Goal: Communication & Community: Answer question/provide support

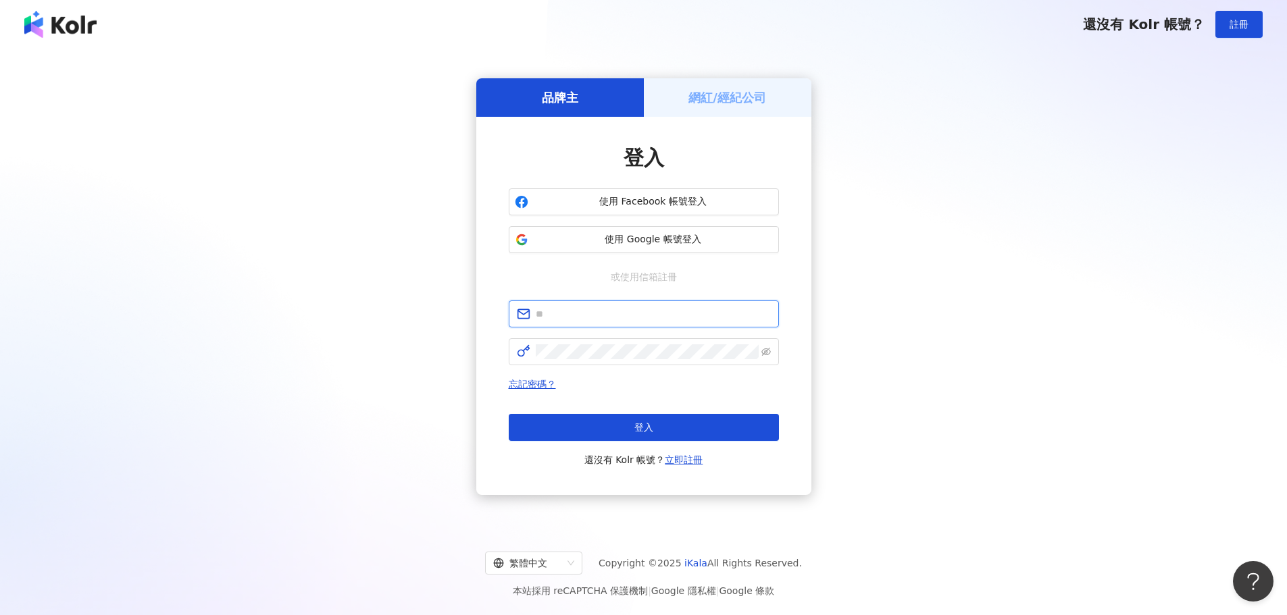
click at [665, 320] on input "text" at bounding box center [653, 314] width 235 height 15
type input "**********"
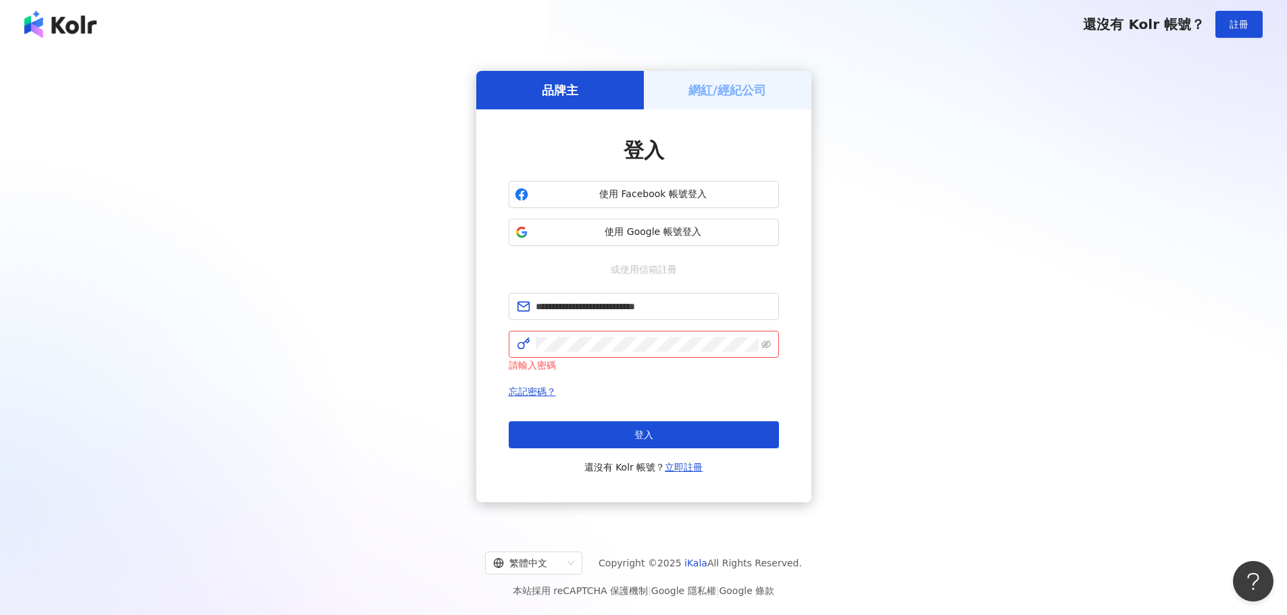
drag, startPoint x: 1172, startPoint y: 407, endPoint x: 1090, endPoint y: 387, distance: 84.1
click at [1172, 407] on div "**********" at bounding box center [643, 286] width 1255 height 455
click at [641, 432] on span "登入" at bounding box center [643, 435] width 19 height 11
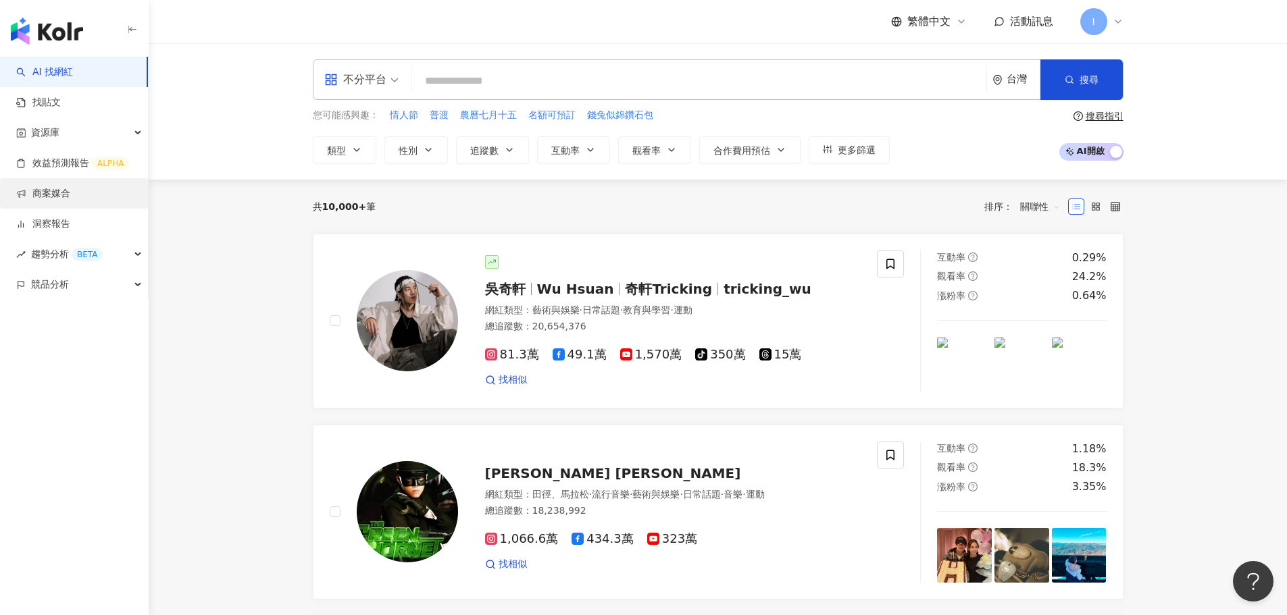
click at [57, 201] on link "商案媒合" at bounding box center [43, 194] width 54 height 14
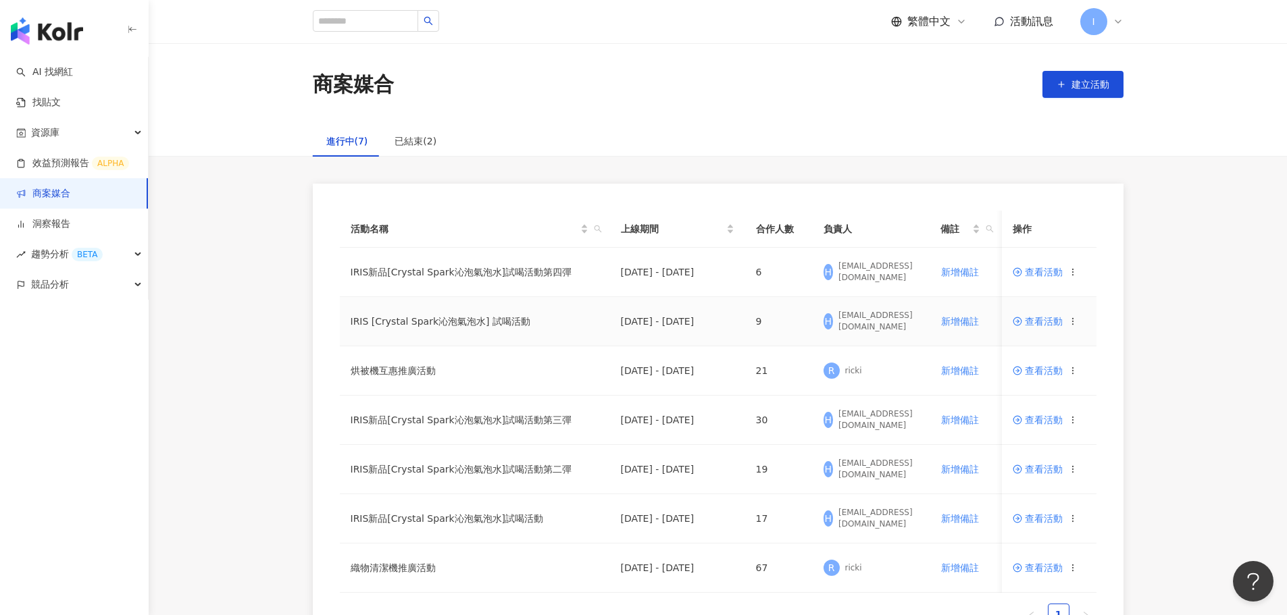
click at [1036, 322] on span "查看活動" at bounding box center [1038, 321] width 50 height 9
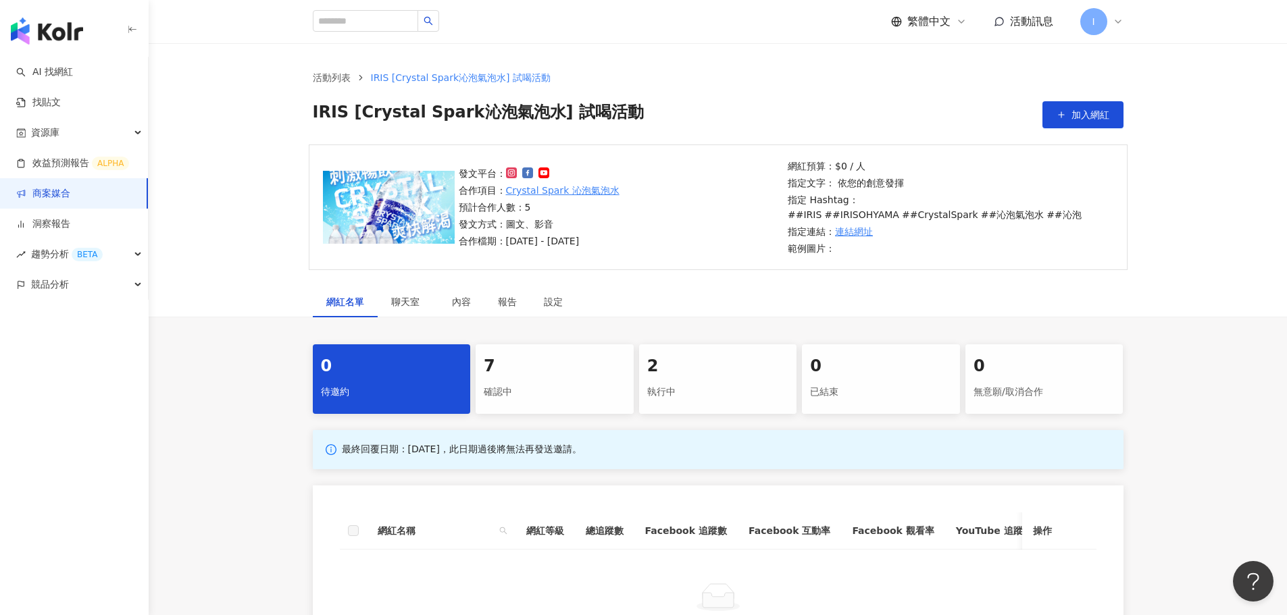
click at [540, 370] on div "7" at bounding box center [555, 366] width 142 height 23
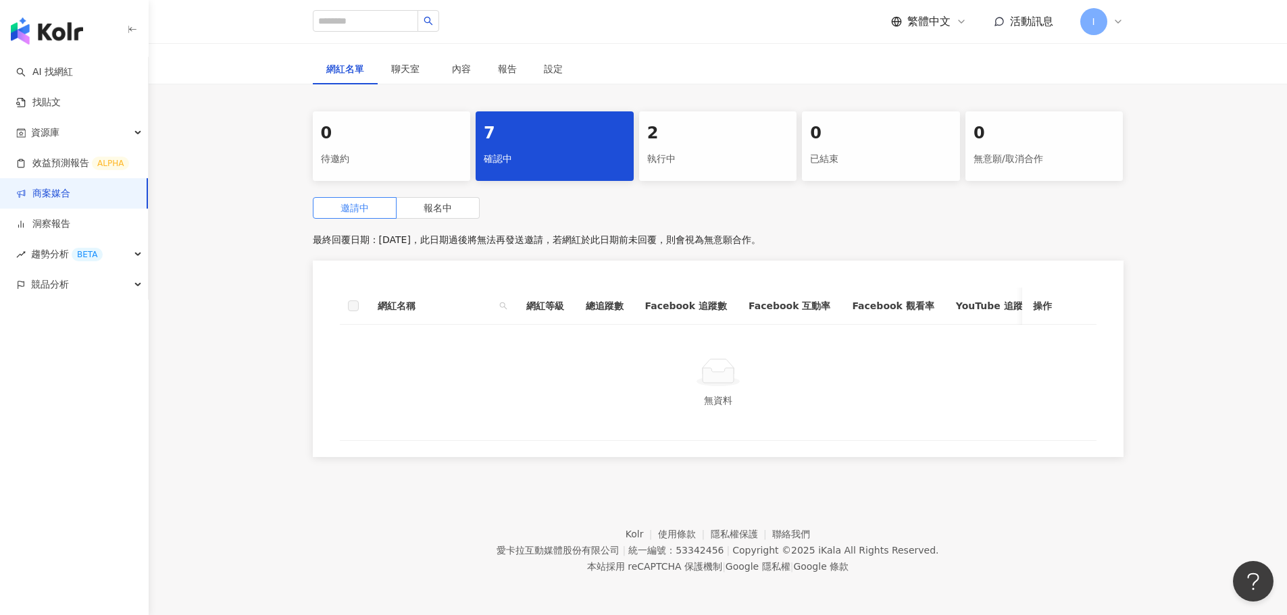
scroll to position [243, 0]
click at [425, 203] on span "報名中" at bounding box center [438, 208] width 28 height 11
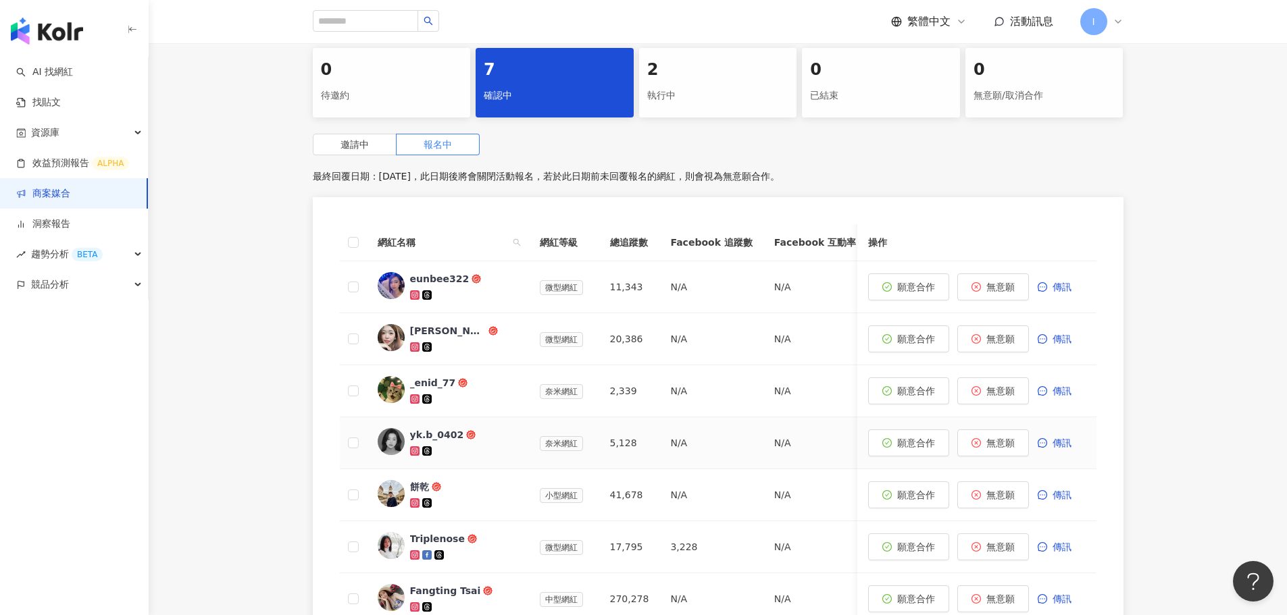
scroll to position [176, 0]
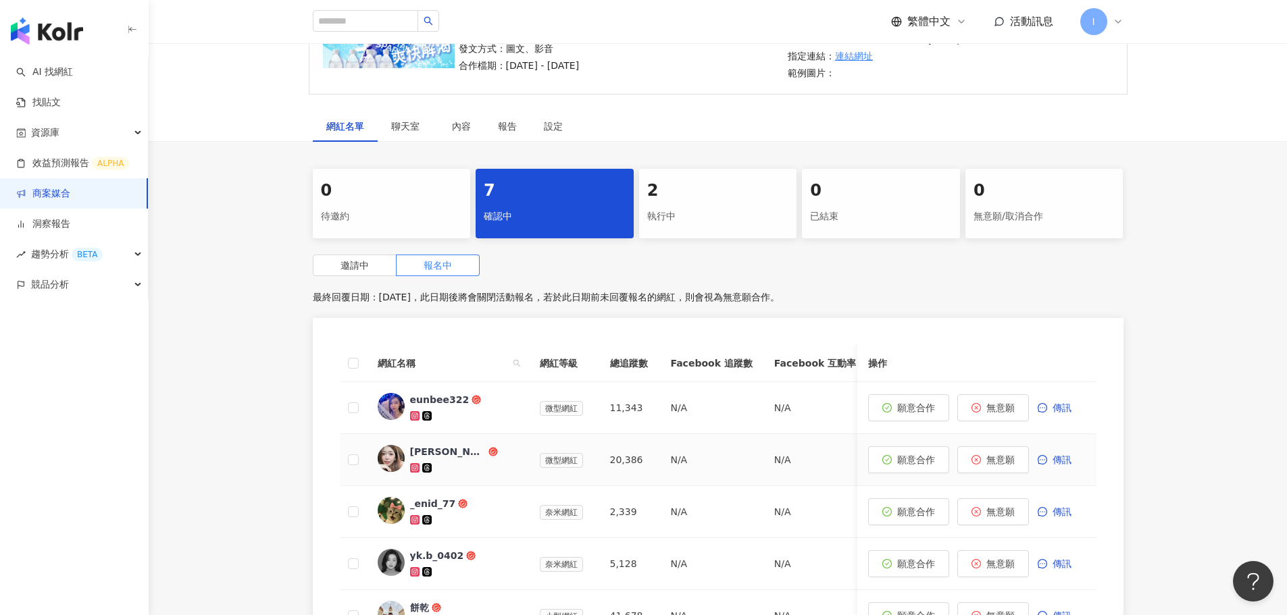
click at [390, 459] on img at bounding box center [391, 458] width 27 height 27
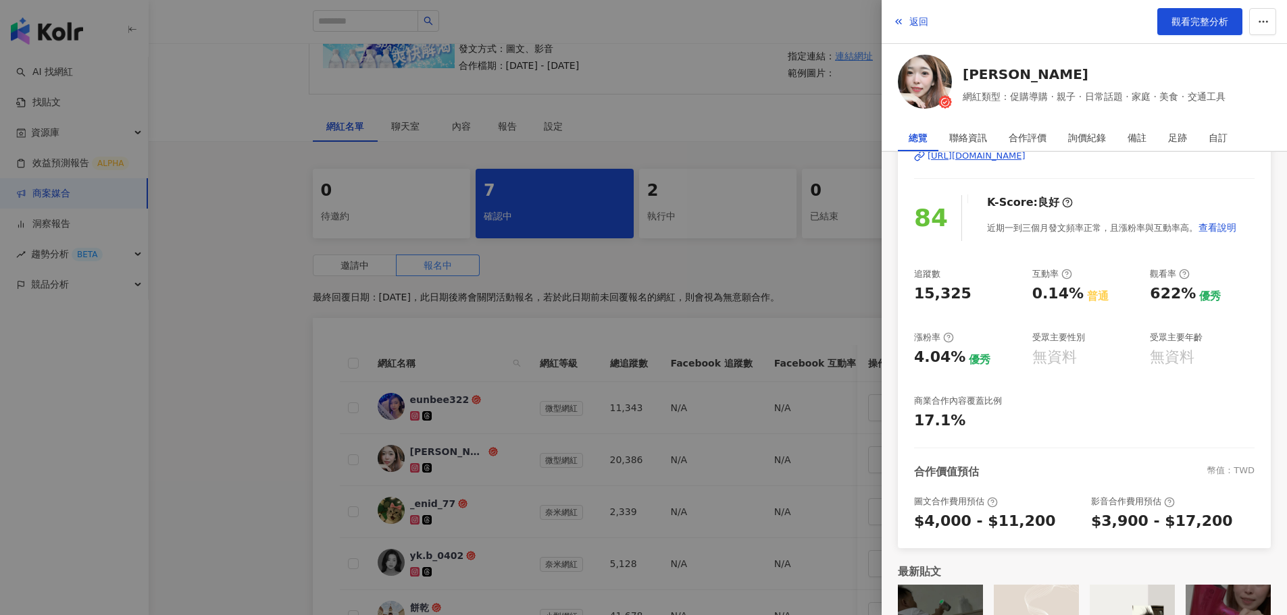
scroll to position [161, 0]
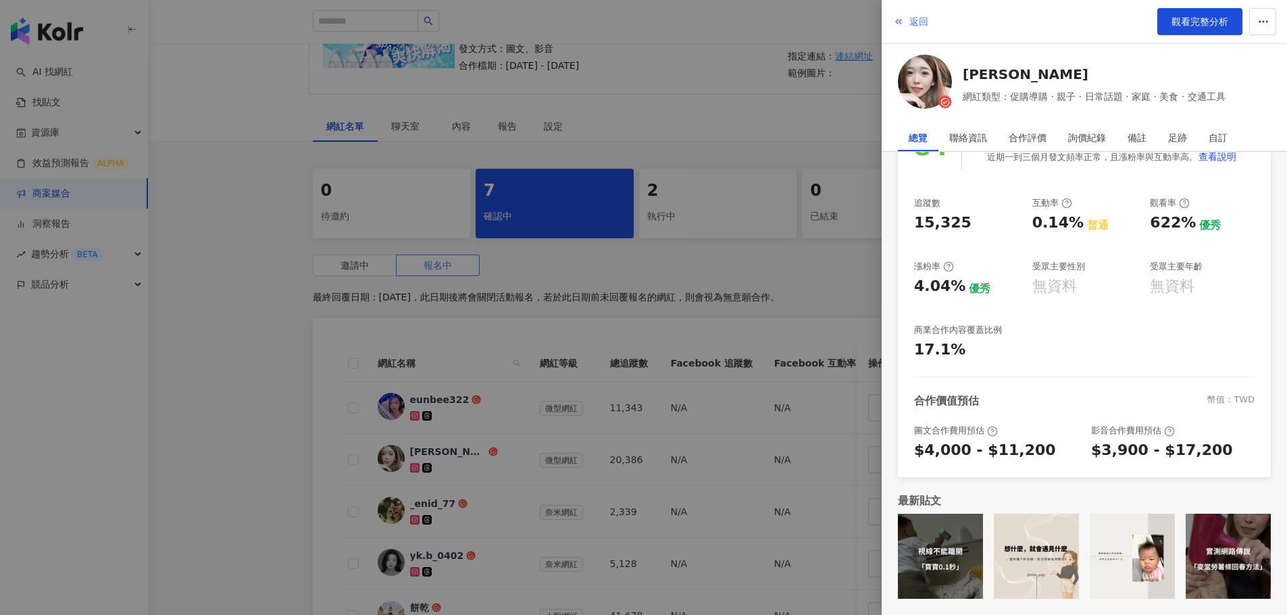
click at [901, 19] on icon "button" at bounding box center [898, 21] width 11 height 11
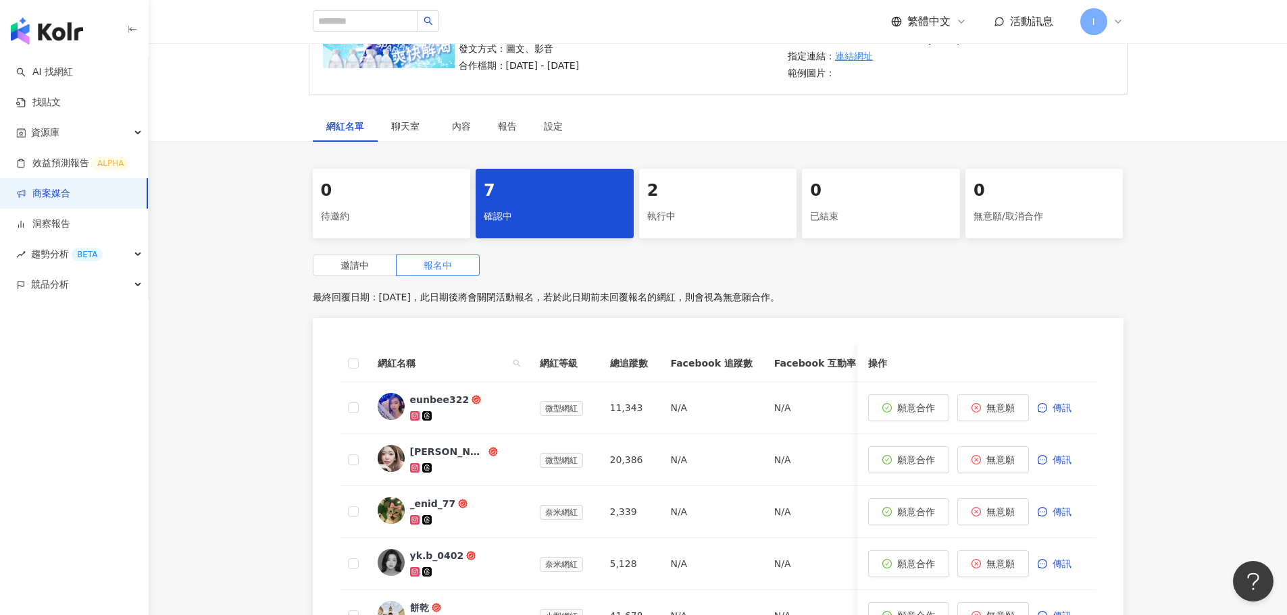
click at [669, 211] on div "執行中" at bounding box center [718, 216] width 142 height 23
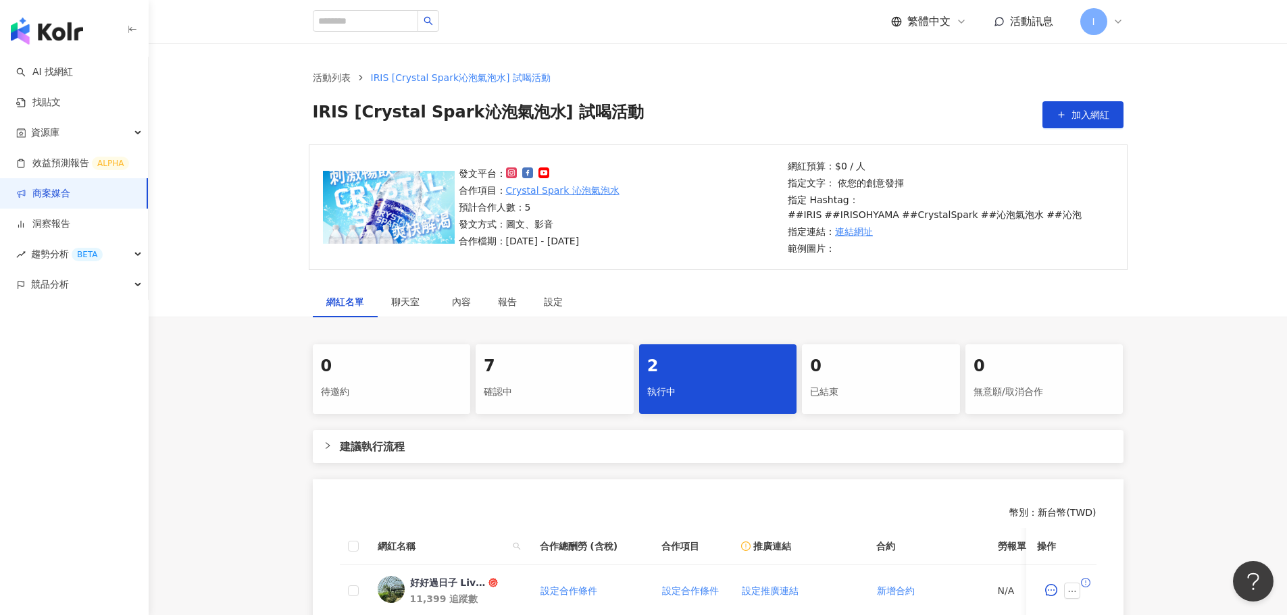
click at [538, 377] on div "7" at bounding box center [555, 366] width 142 height 23
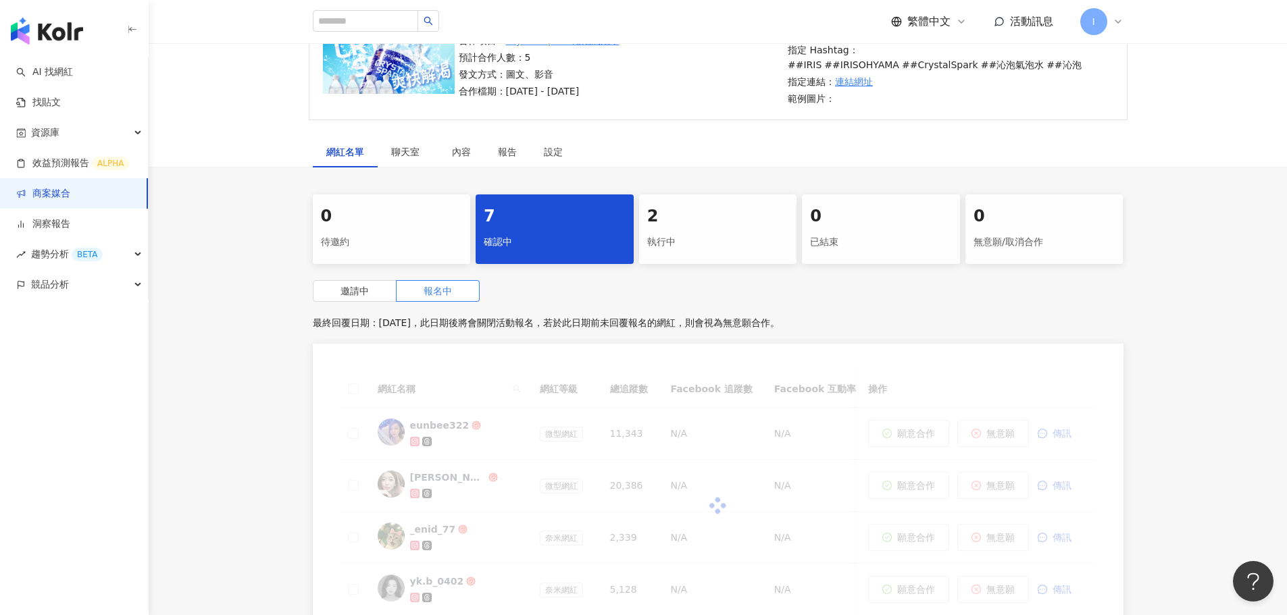
scroll to position [338, 0]
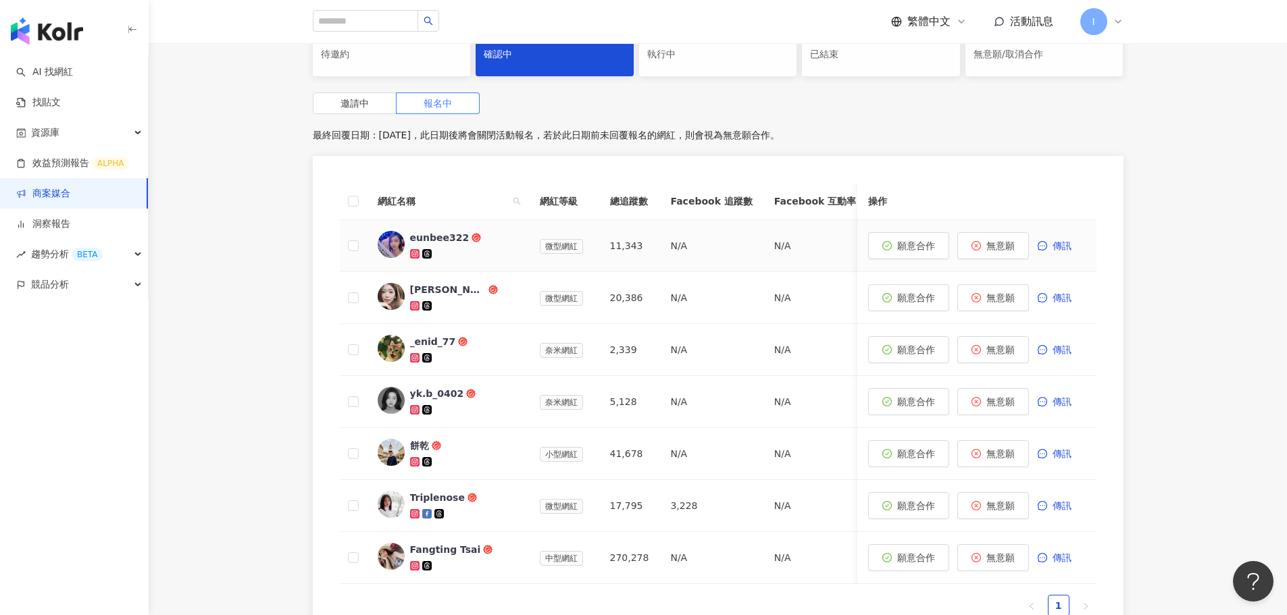
click at [447, 236] on div "eunbee322" at bounding box center [439, 238] width 59 height 14
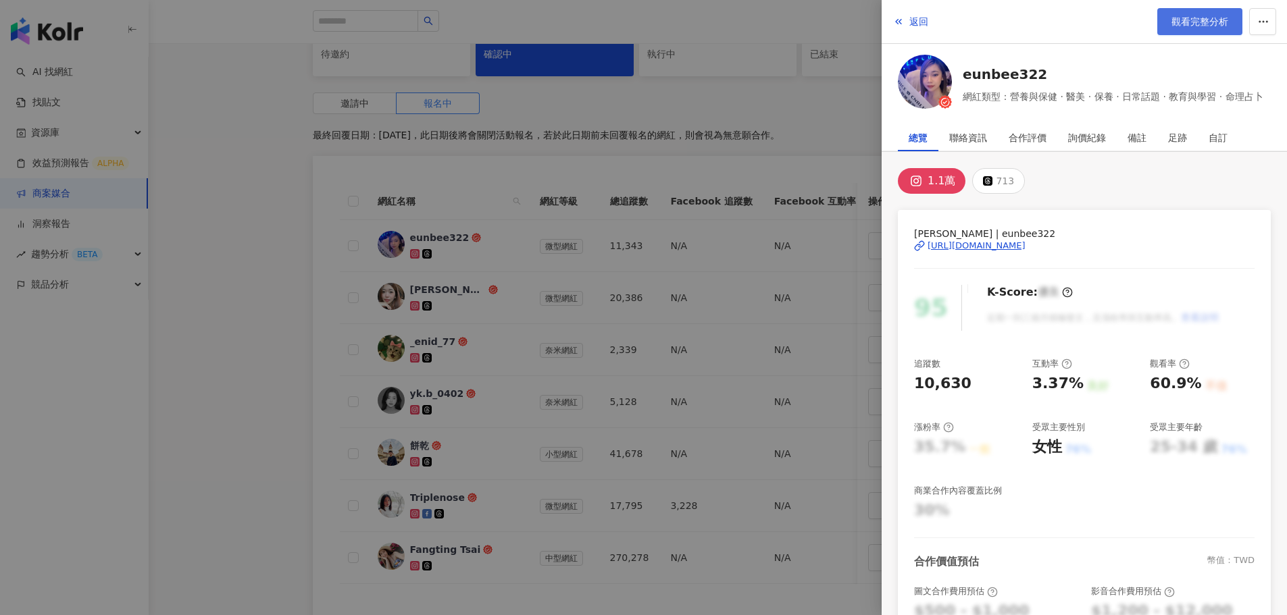
click at [1188, 24] on span "觀看完整分析" at bounding box center [1200, 21] width 57 height 11
click at [919, 24] on span "返回" at bounding box center [918, 21] width 19 height 11
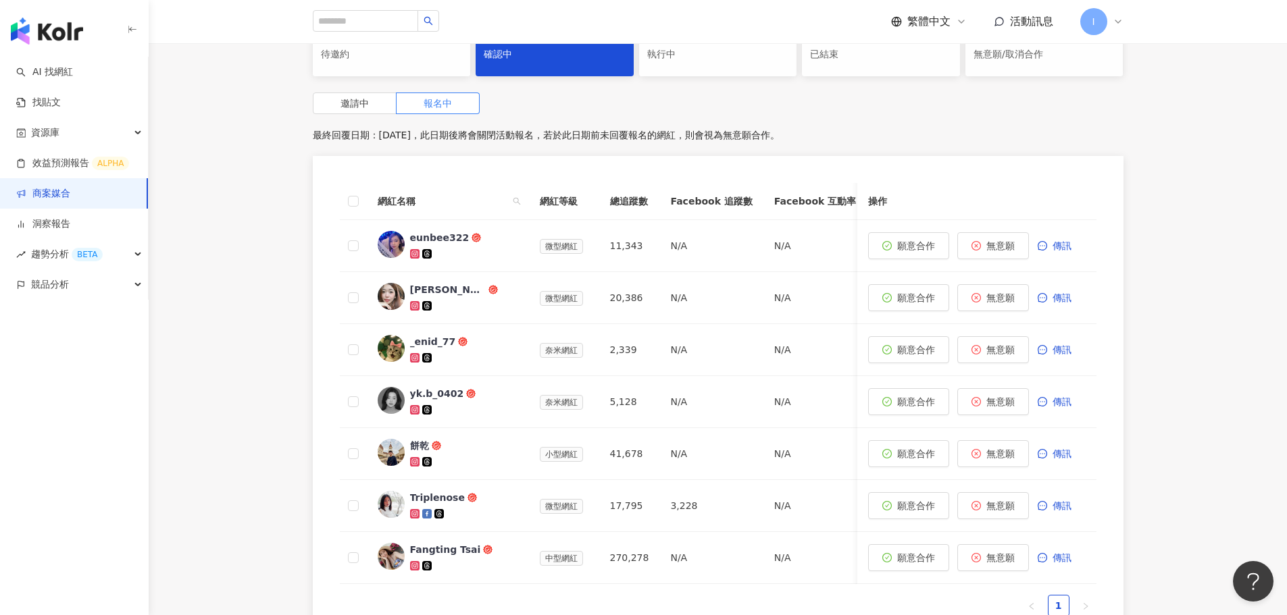
click at [233, 366] on div "0 待邀約 7 確認中 2 執行中 0 已結束 0 無意願/取消合作 邀請中 報名中 最終回覆日期：2025/8/29，此日期後將會關閉活動報名，若於此日期前…" at bounding box center [718, 329] width 1138 height 645
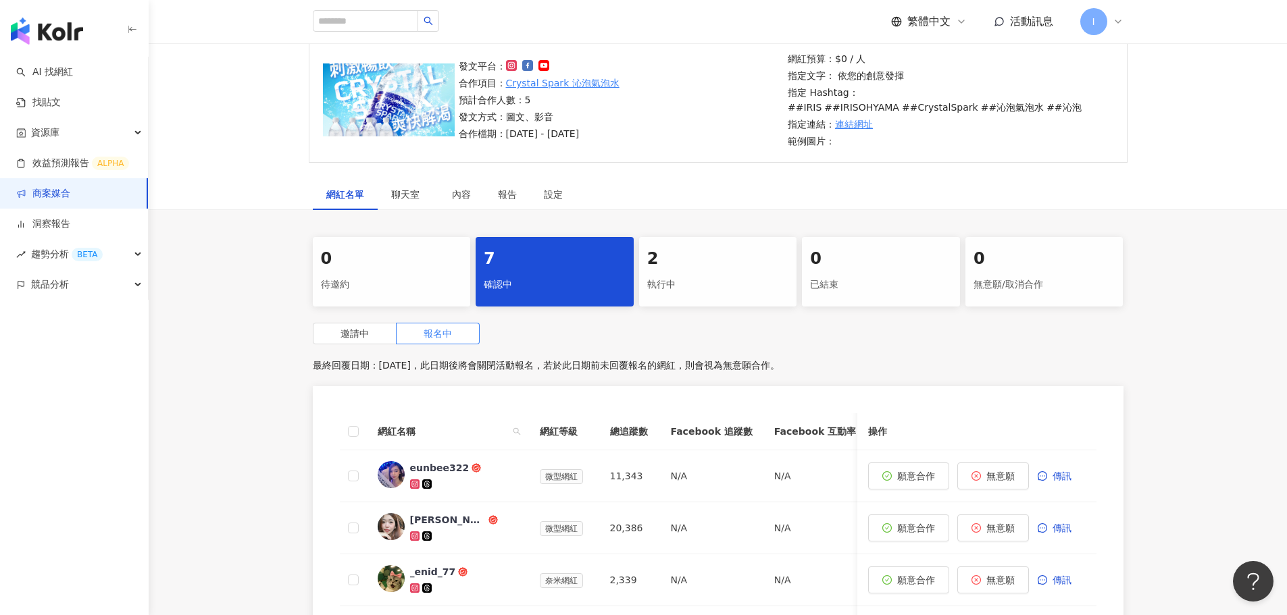
scroll to position [0, 0]
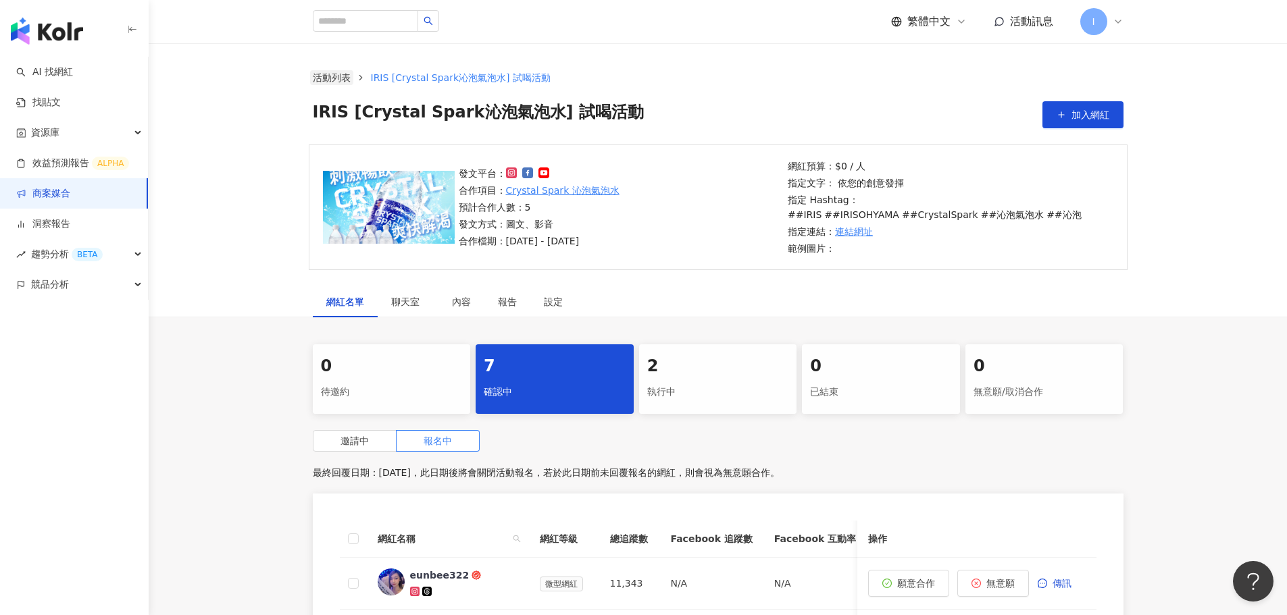
click at [336, 82] on link "活動列表" at bounding box center [331, 77] width 43 height 15
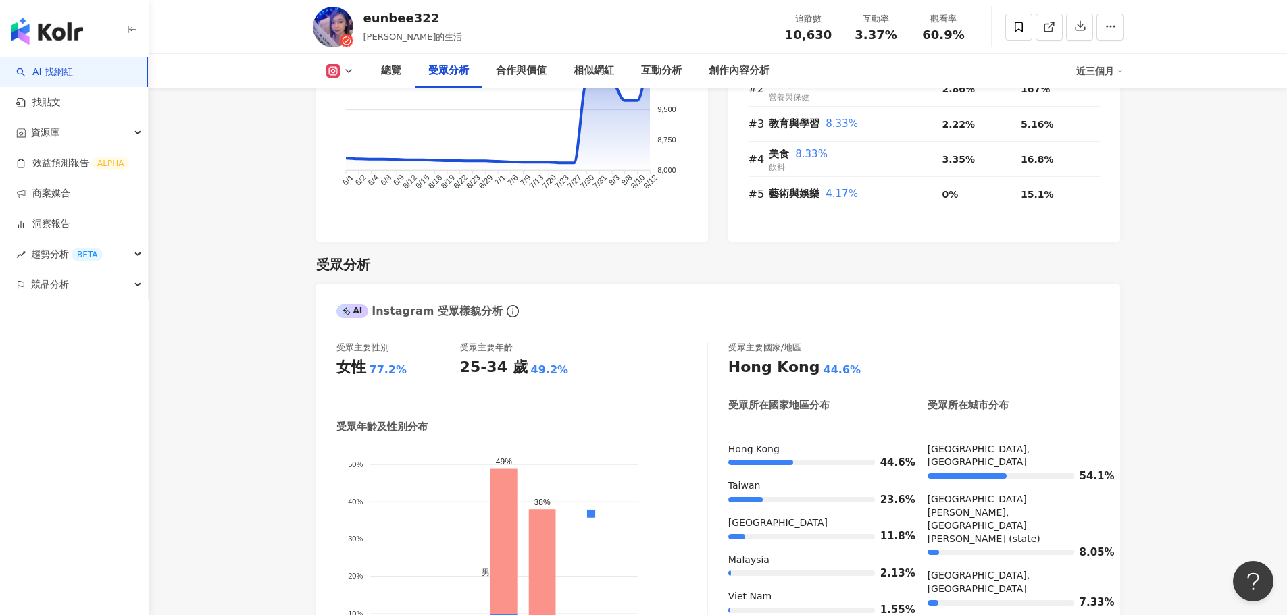
scroll to position [851, 0]
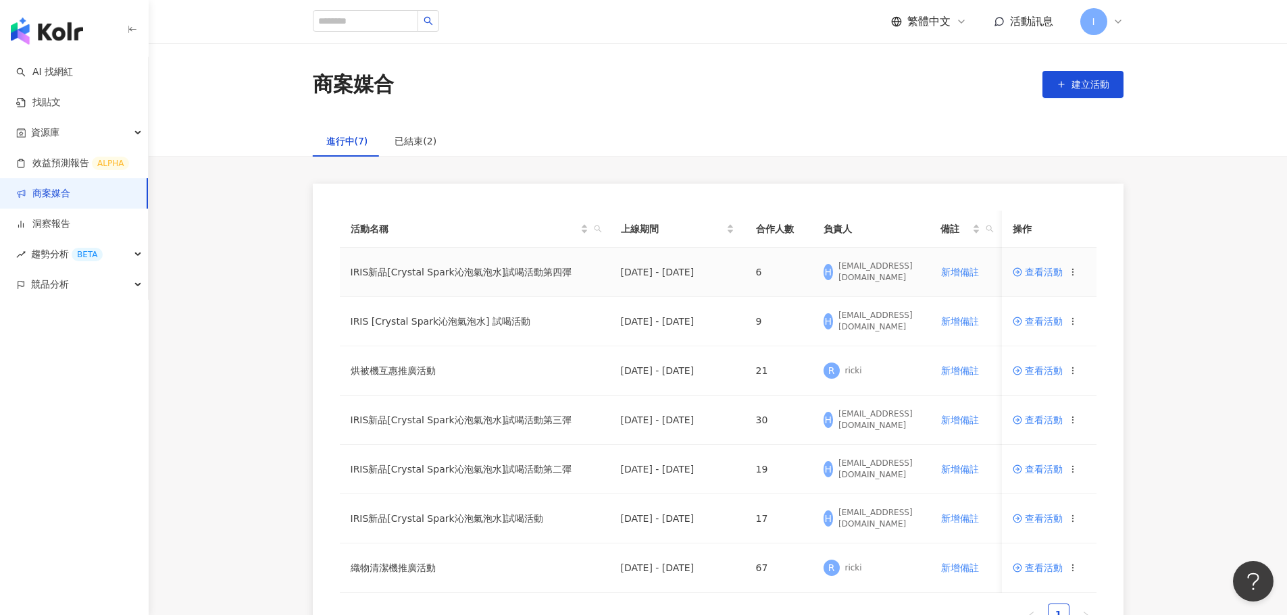
click at [1035, 270] on span "查看活動" at bounding box center [1038, 272] width 50 height 9
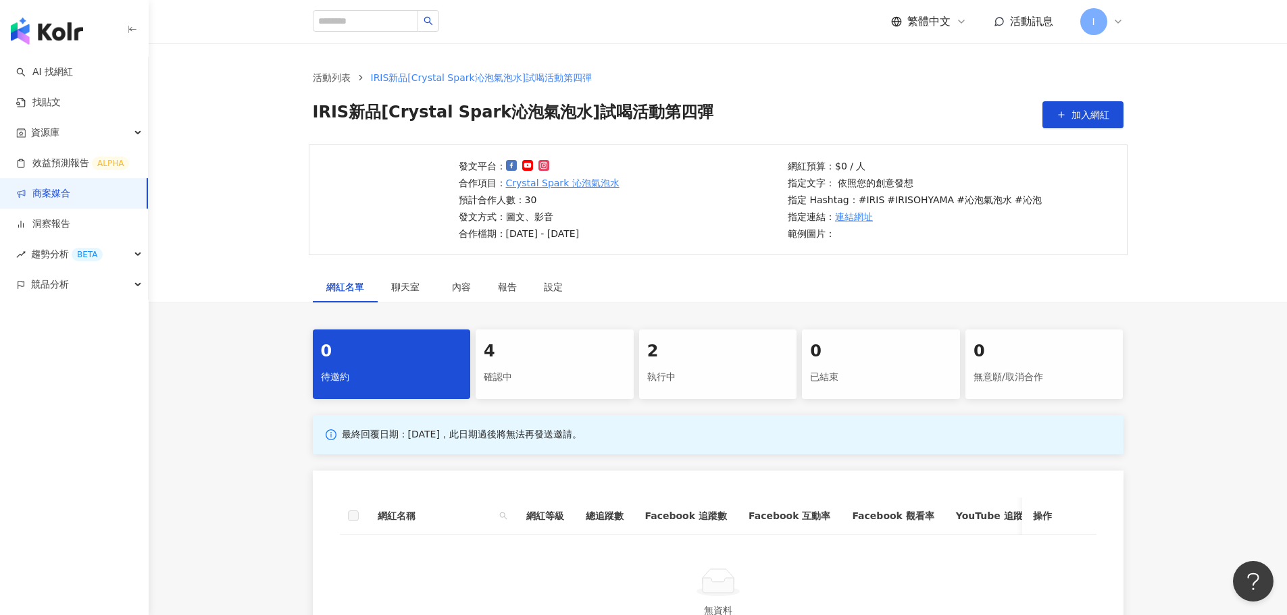
scroll to position [203, 0]
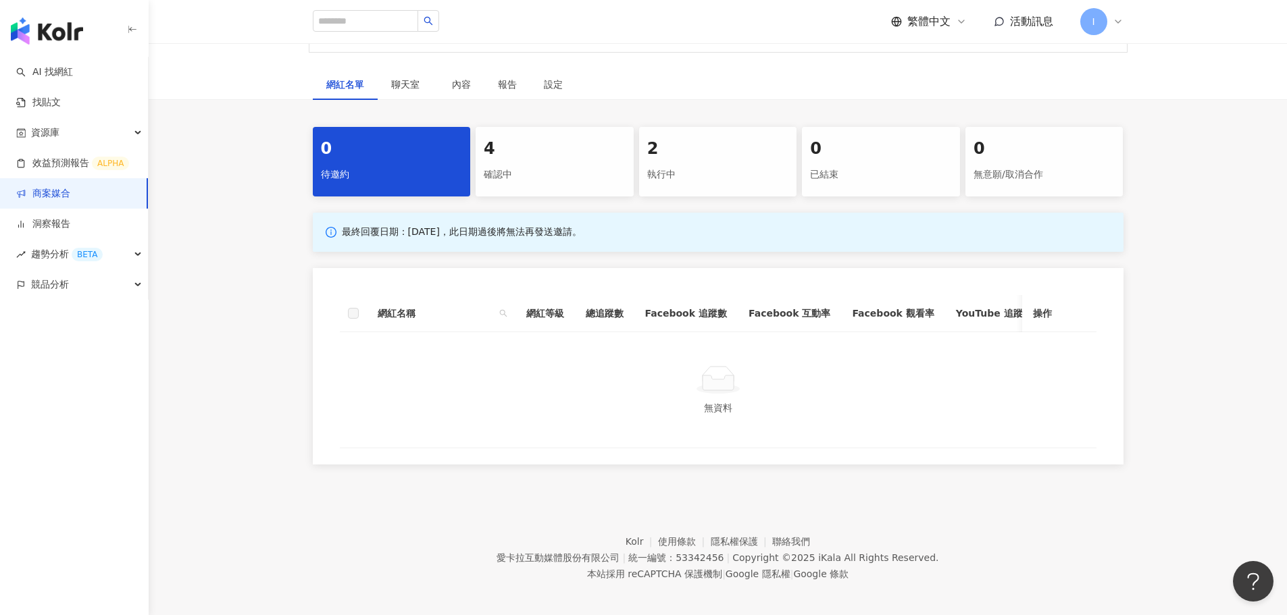
click at [522, 155] on div "4" at bounding box center [555, 149] width 142 height 23
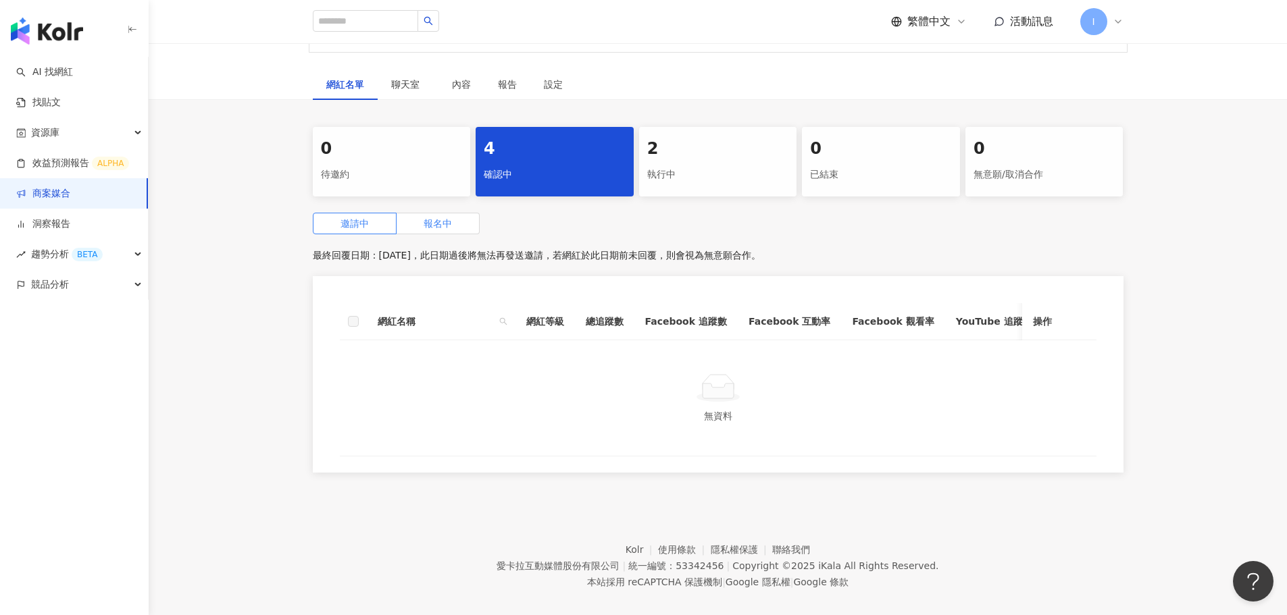
click at [422, 224] on label "報名中" at bounding box center [438, 224] width 83 height 22
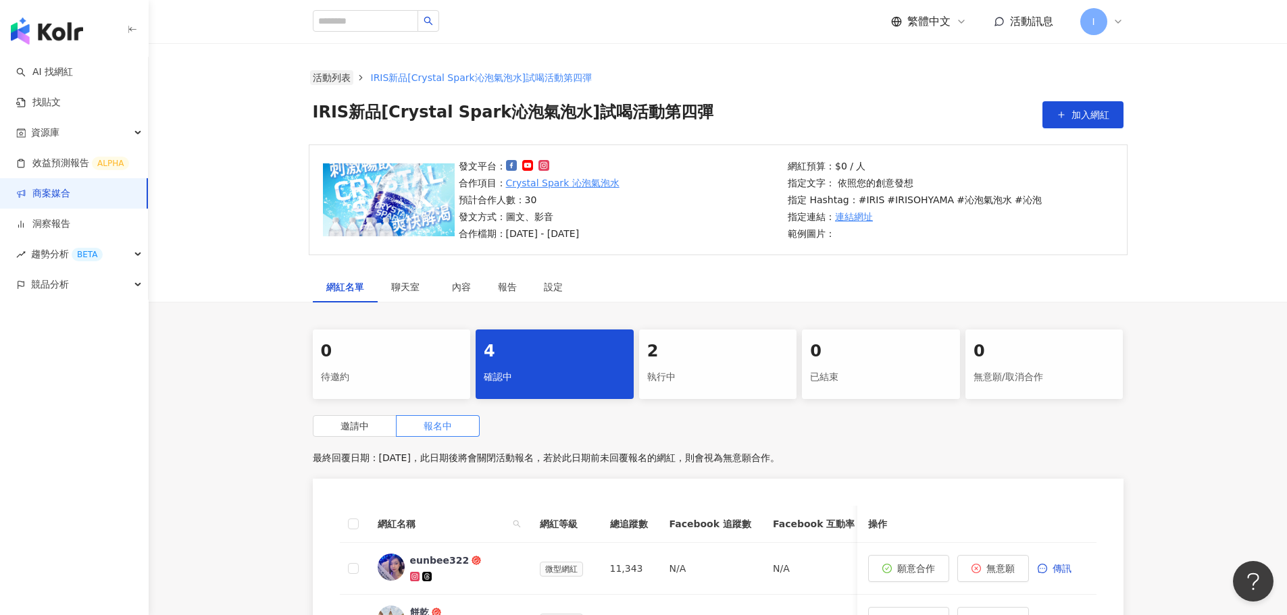
click at [347, 78] on link "活動列表" at bounding box center [331, 77] width 43 height 15
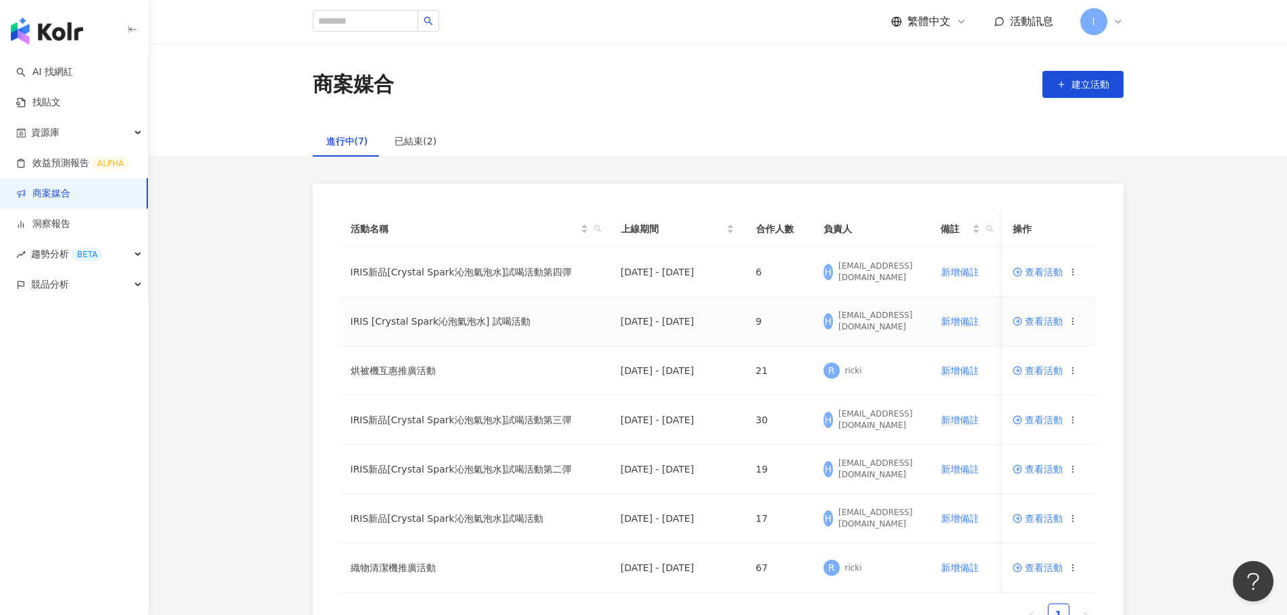
click at [1042, 317] on span "查看活動" at bounding box center [1038, 321] width 50 height 9
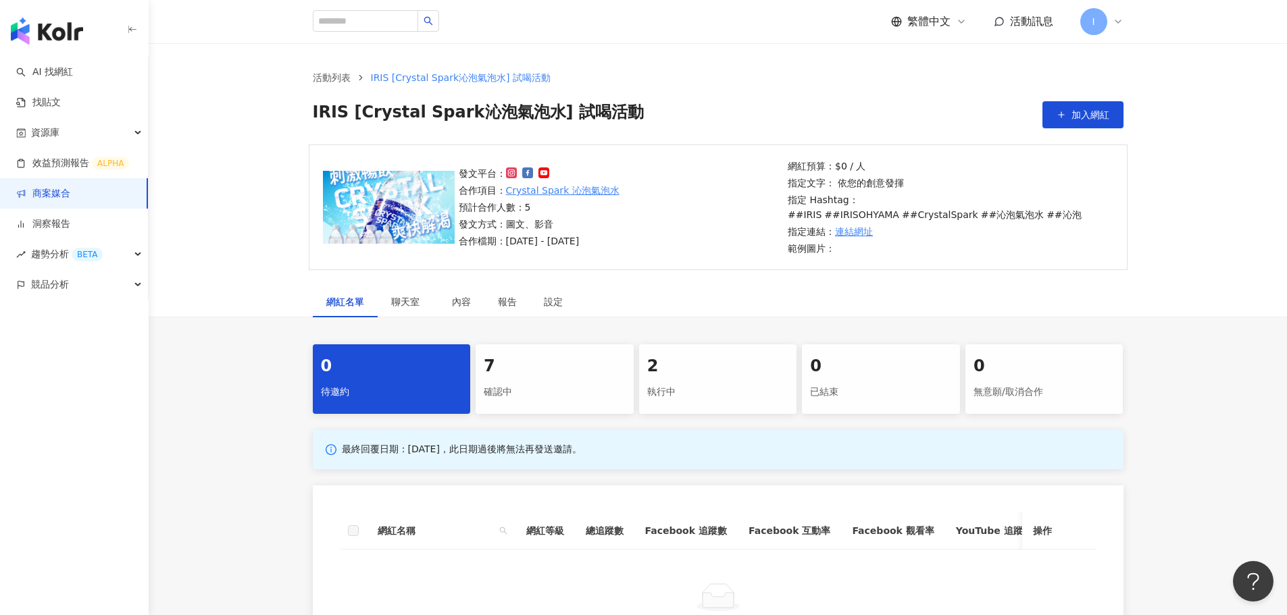
click at [653, 382] on div "執行中" at bounding box center [718, 392] width 142 height 23
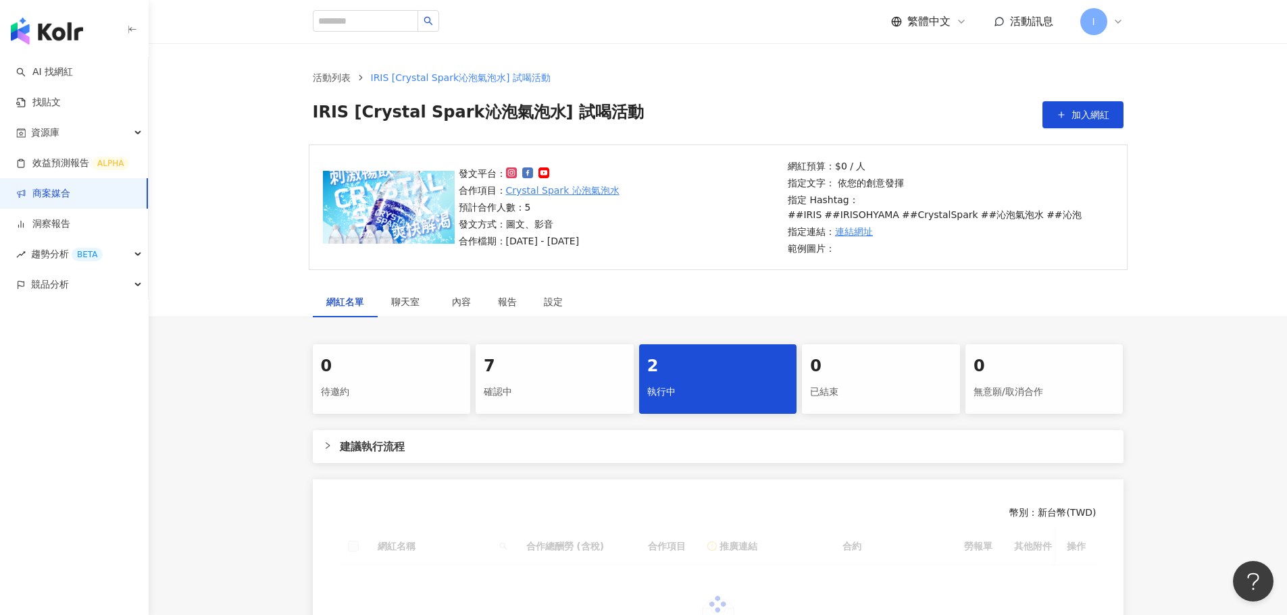
click at [542, 393] on div "確認中" at bounding box center [555, 392] width 142 height 23
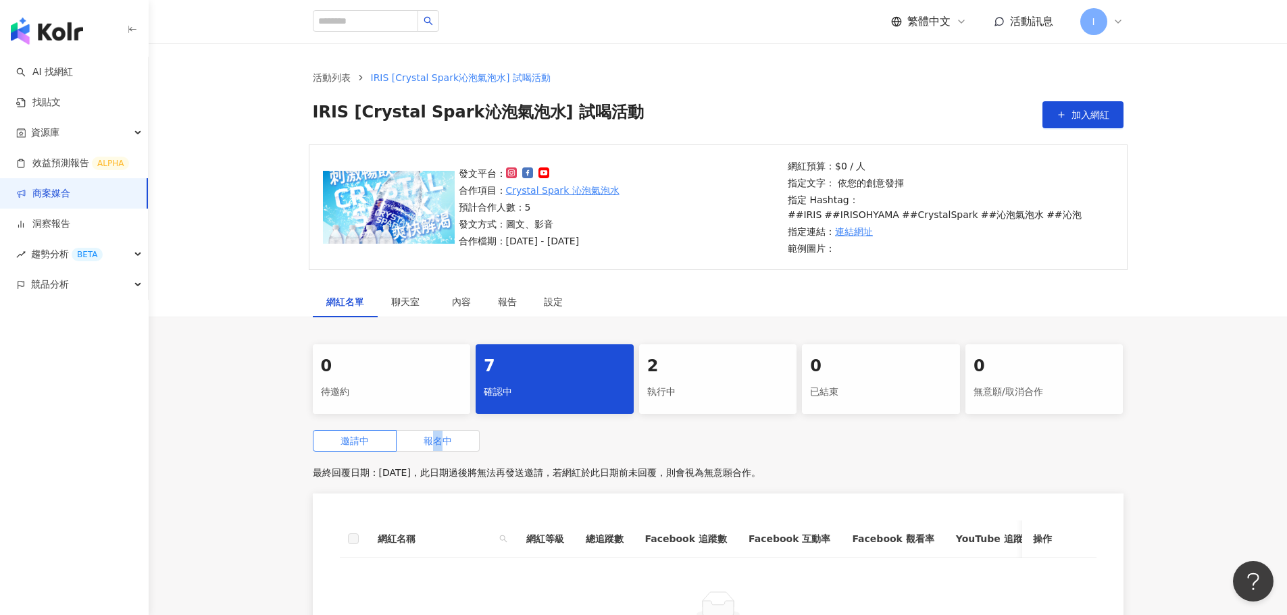
click at [440, 437] on span "報名中" at bounding box center [438, 441] width 28 height 11
click at [441, 443] on span "報名中" at bounding box center [438, 441] width 28 height 11
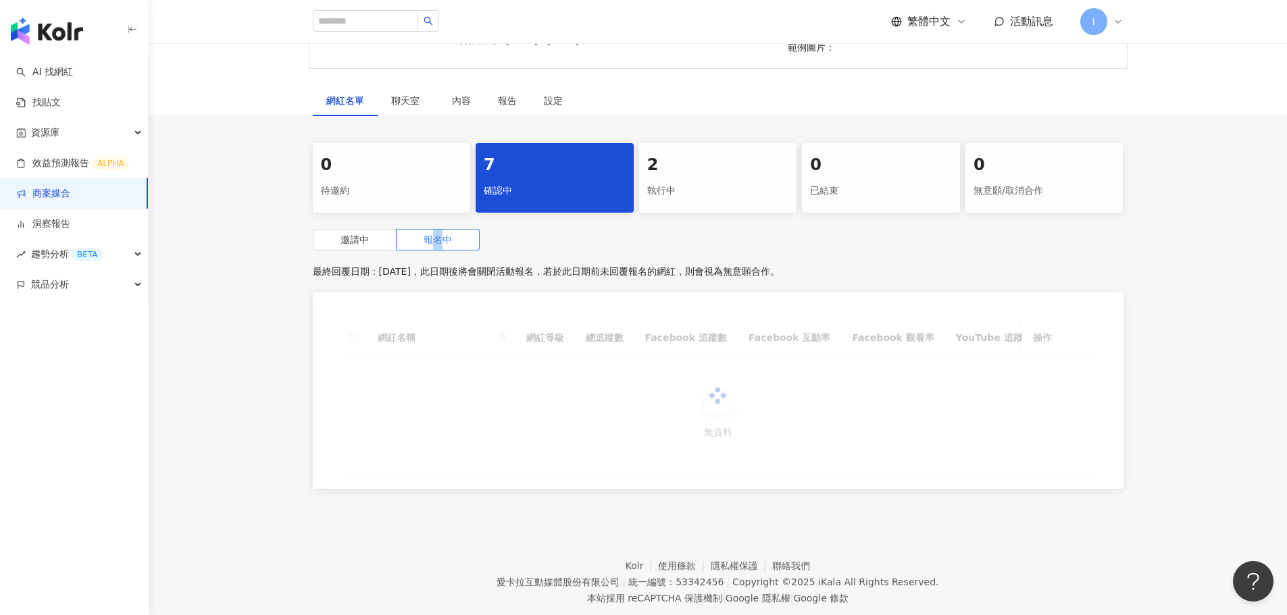
scroll to position [203, 0]
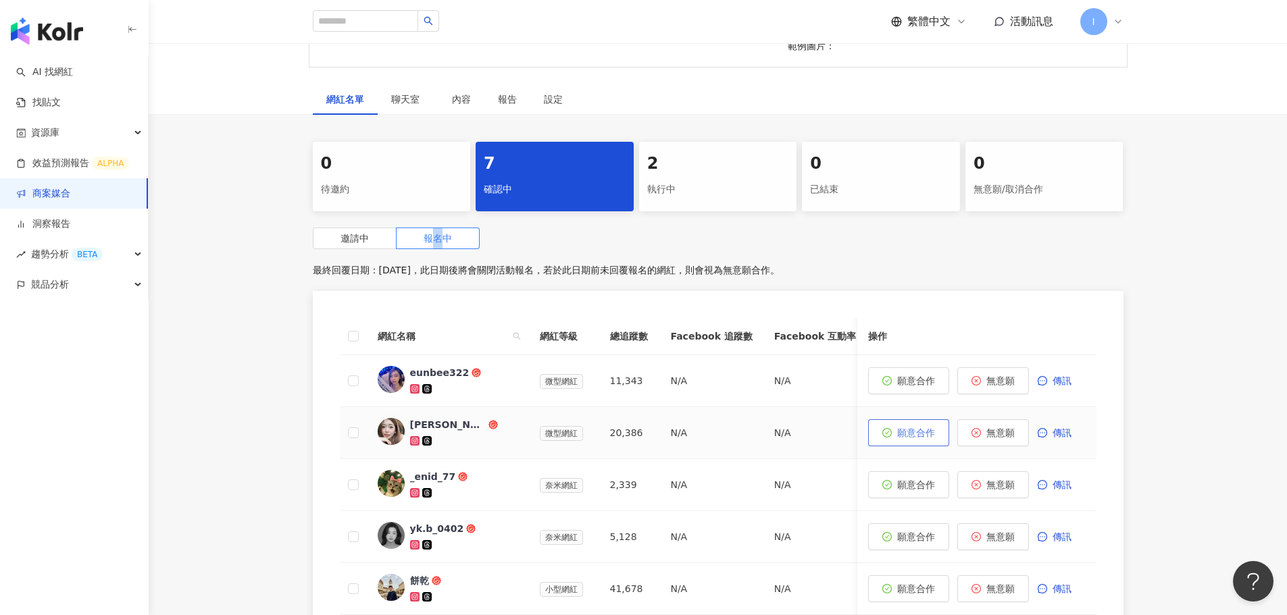
click at [904, 434] on span "願意合作" at bounding box center [916, 433] width 38 height 11
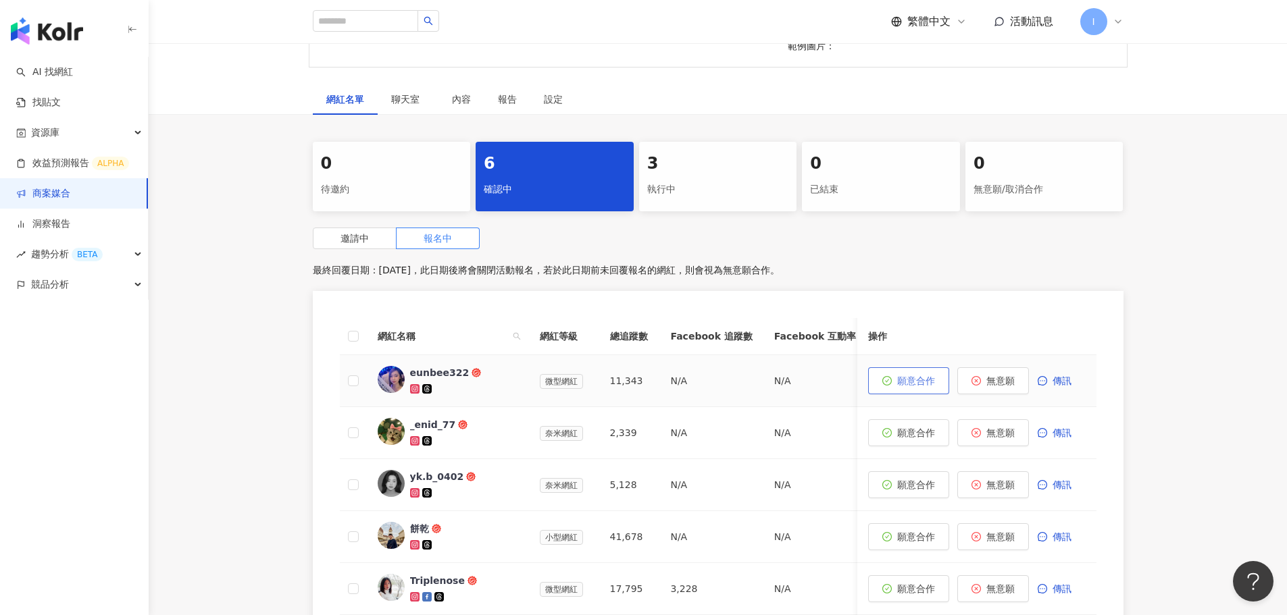
click at [924, 382] on span "願意合作" at bounding box center [916, 381] width 38 height 11
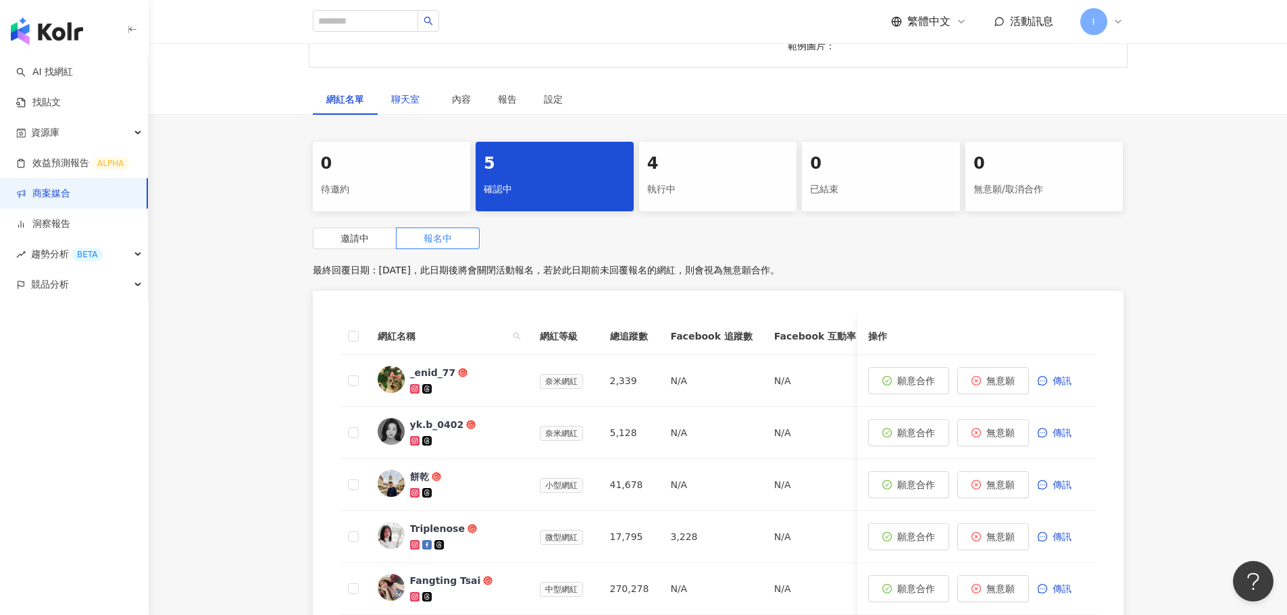
click at [420, 106] on div "聊天室" at bounding box center [408, 99] width 34 height 15
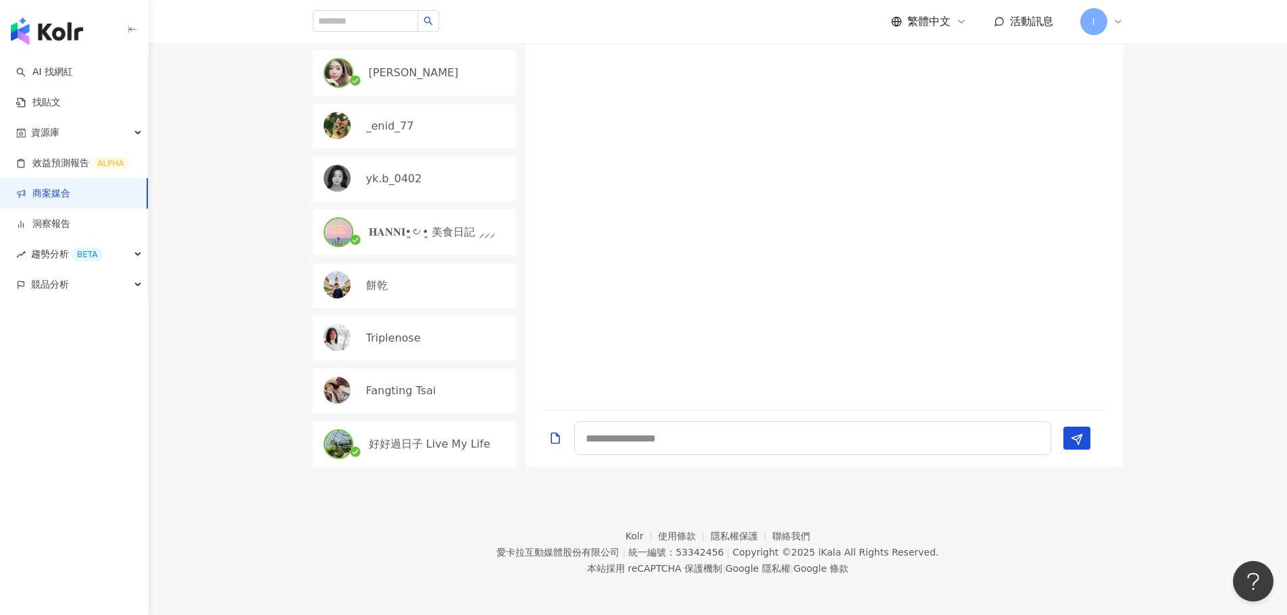
scroll to position [420, 0]
click at [59, 191] on link "商案媒合" at bounding box center [43, 194] width 54 height 14
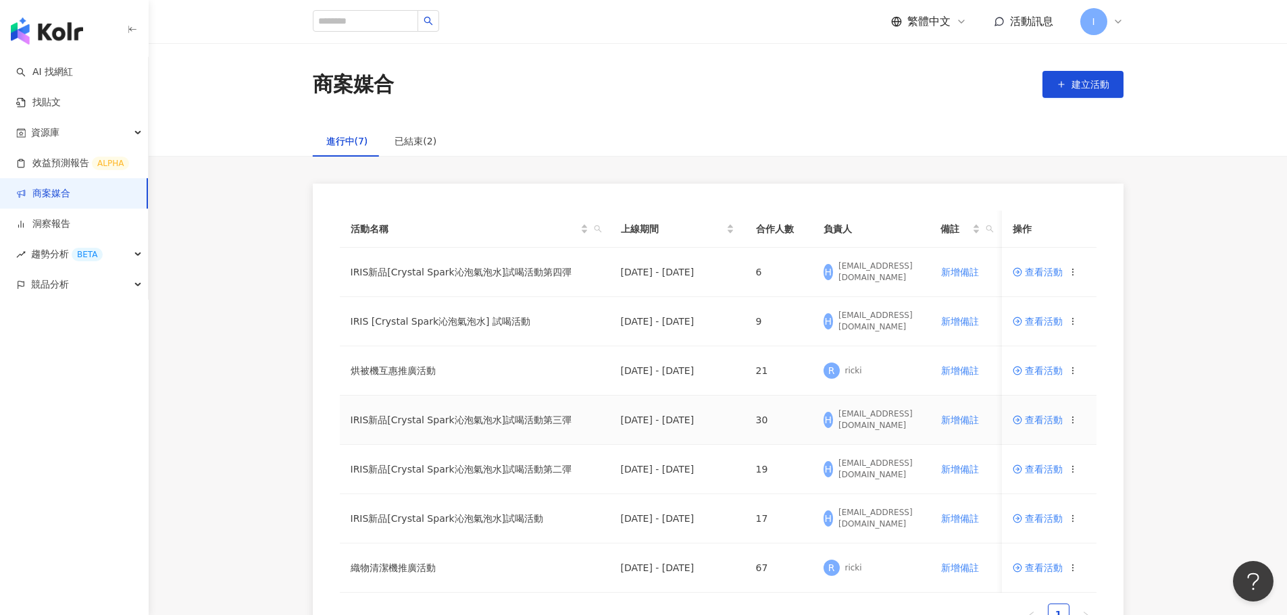
click at [1051, 422] on span "查看活動" at bounding box center [1038, 419] width 50 height 9
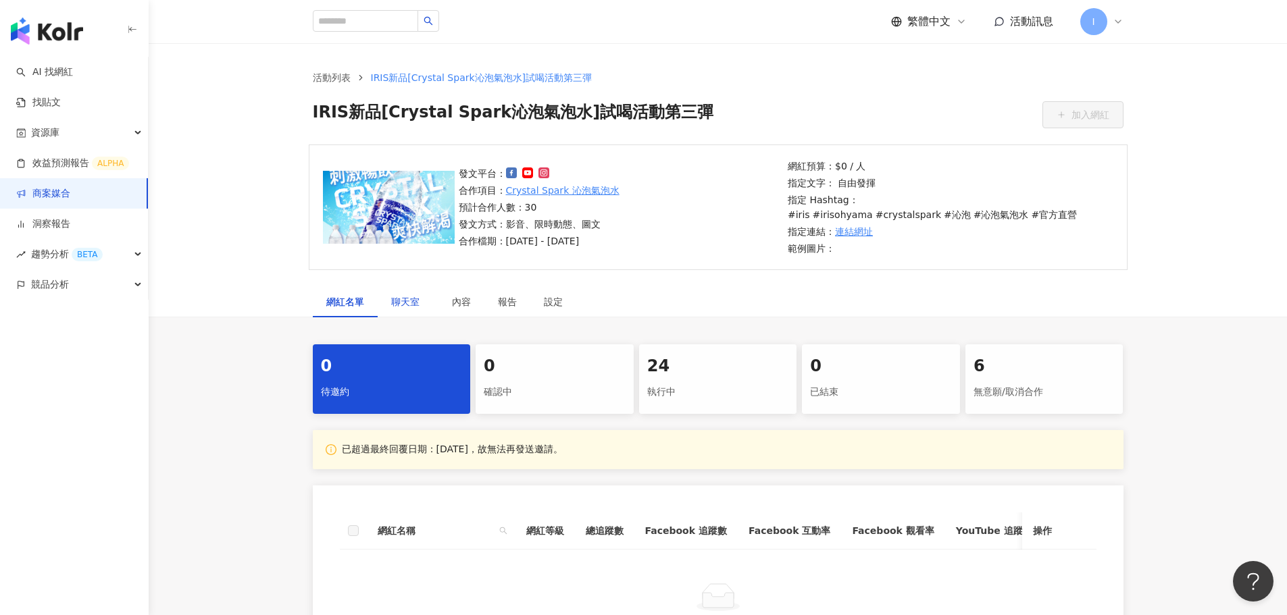
click at [409, 306] on span "聊天室" at bounding box center [408, 301] width 34 height 9
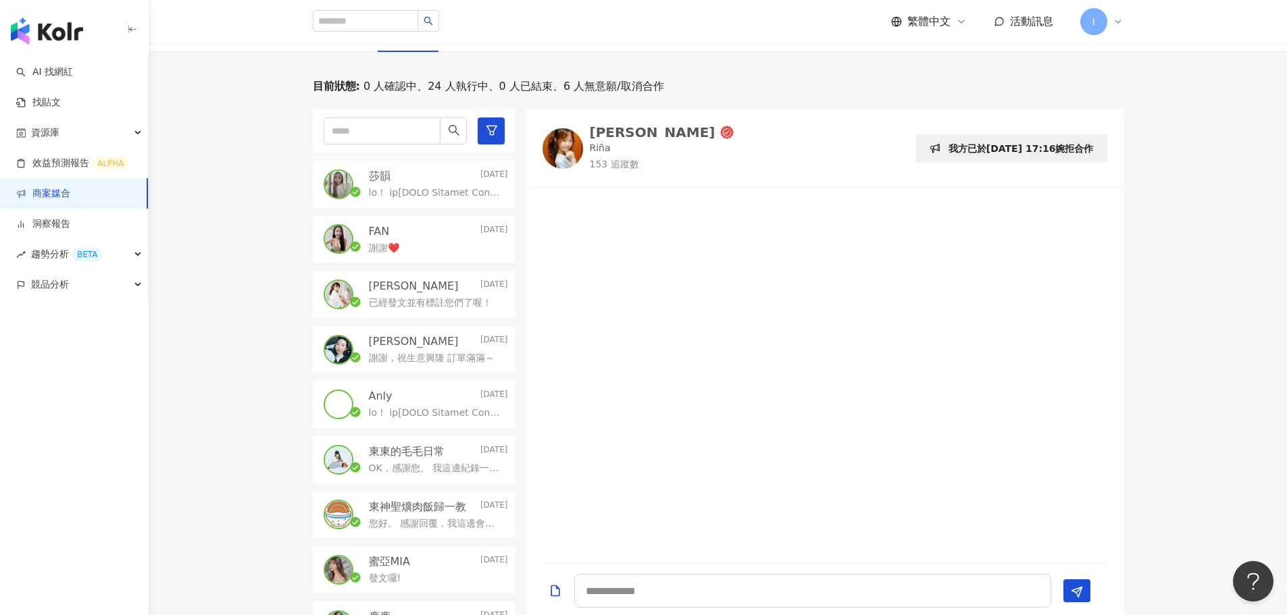
scroll to position [270, 0]
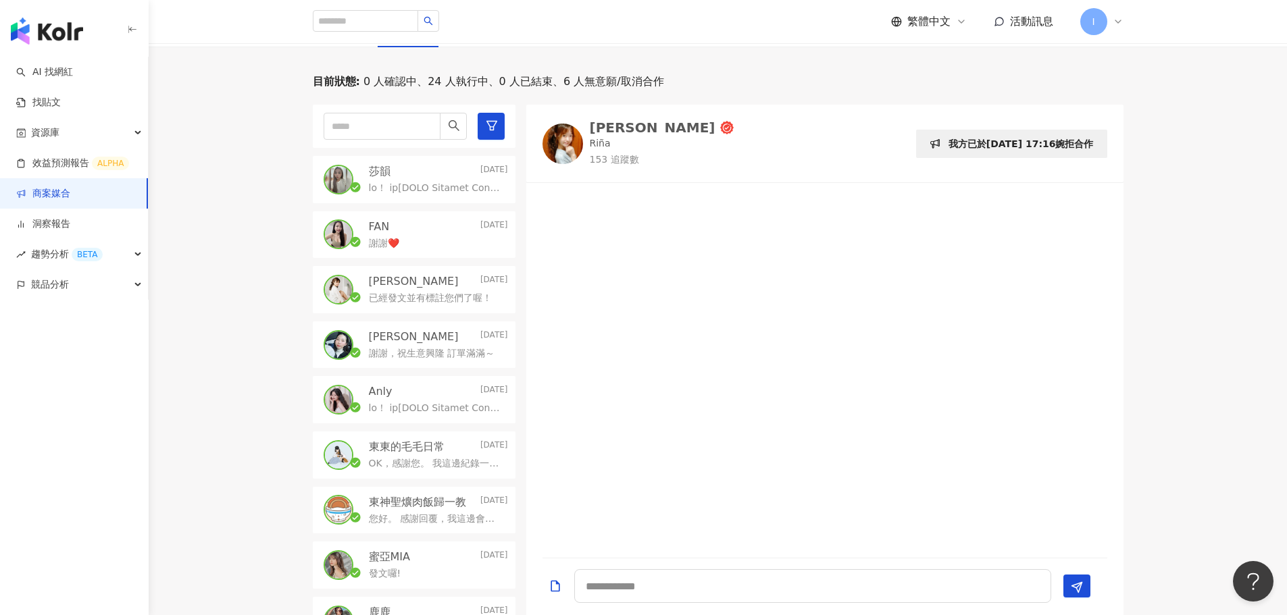
click at [429, 193] on p at bounding box center [436, 189] width 134 height 14
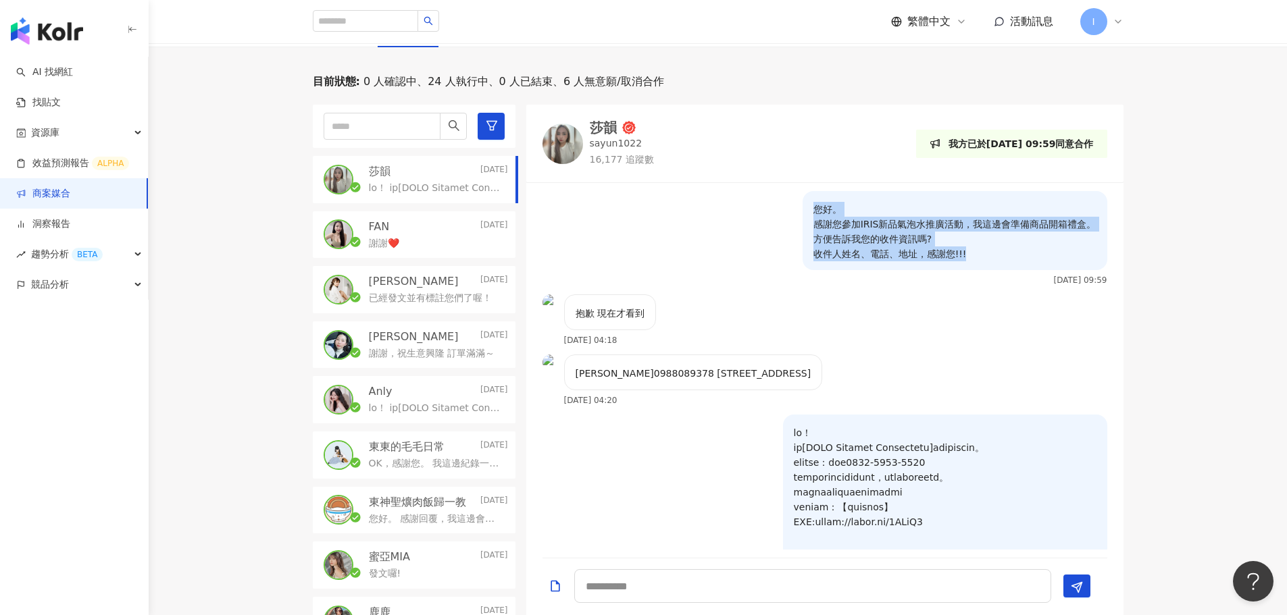
drag, startPoint x: 1011, startPoint y: 259, endPoint x: 804, endPoint y: 209, distance: 213.2
click at [813, 209] on p "您好。 感謝您參加IRIS新品氣泡水推廣活動，我這邊會準備商品開箱禮盒。 方便告訴我您的收件資訊嗎? 收件人姓名、電話、地址，感謝您!!!" at bounding box center [954, 231] width 283 height 59
copy p "您好。 感謝您參加IRIS新品氣泡水推廣活動，我這邊會準備商品開箱禮盒。 方便告訴我您的收件資訊嗎? 收件人姓名、電話、地址，感謝您!!!"
click at [61, 192] on link "商案媒合" at bounding box center [43, 194] width 54 height 14
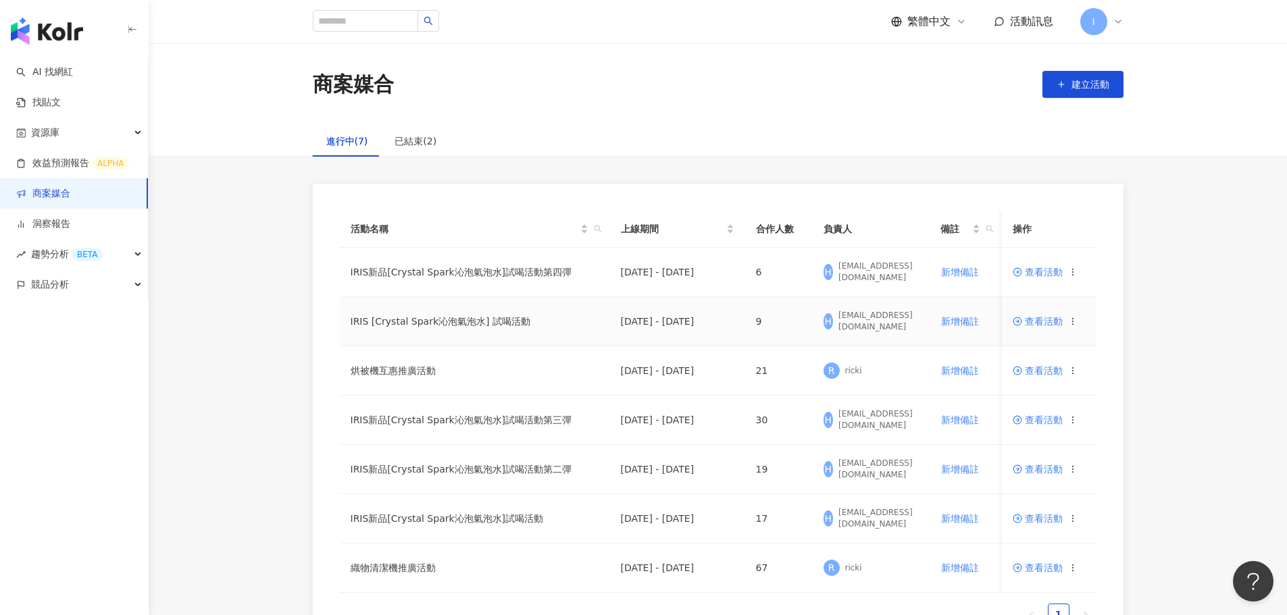
click at [1030, 321] on span "查看活動" at bounding box center [1038, 321] width 50 height 9
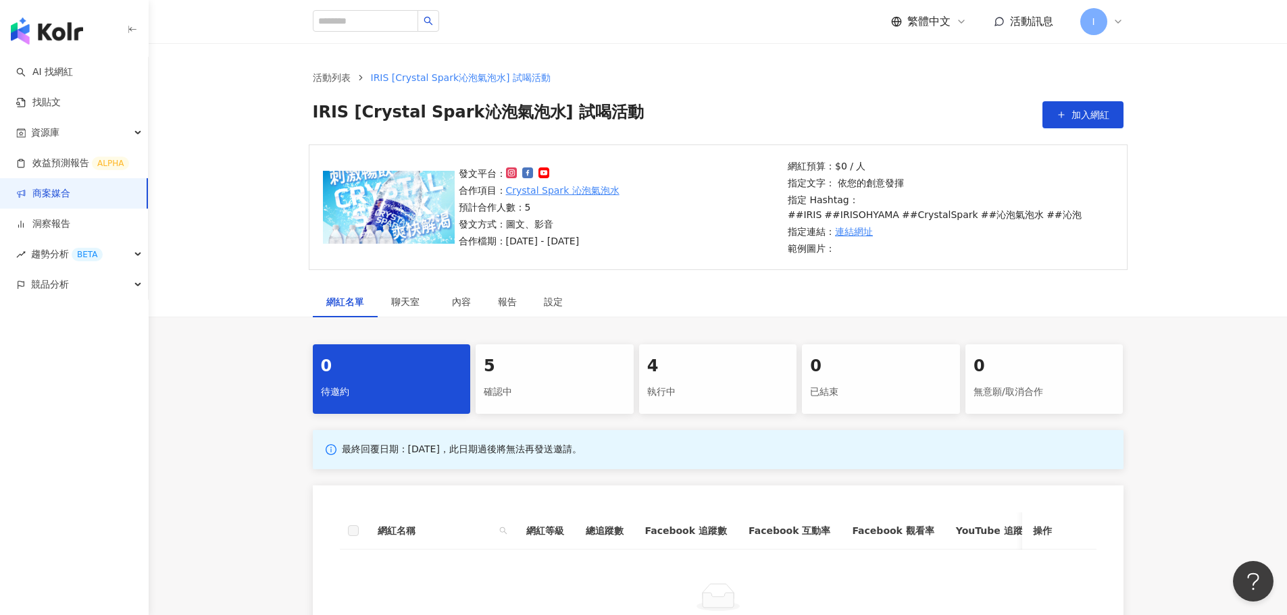
click at [528, 394] on div "確認中" at bounding box center [555, 392] width 142 height 23
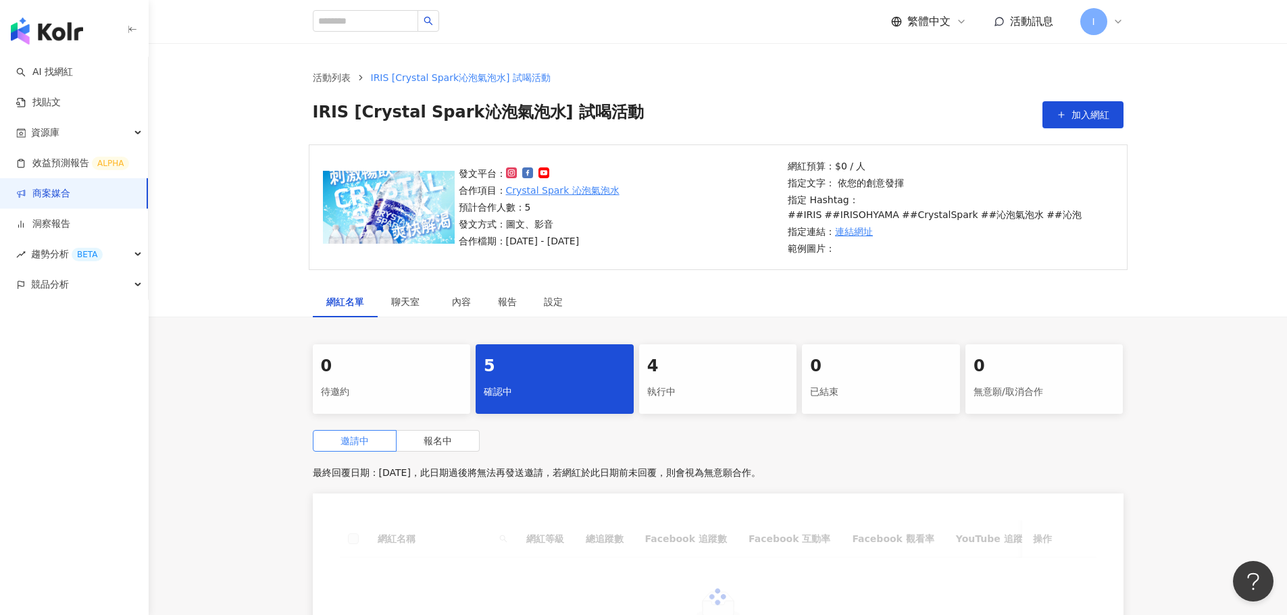
click at [680, 381] on div "執行中" at bounding box center [718, 392] width 142 height 23
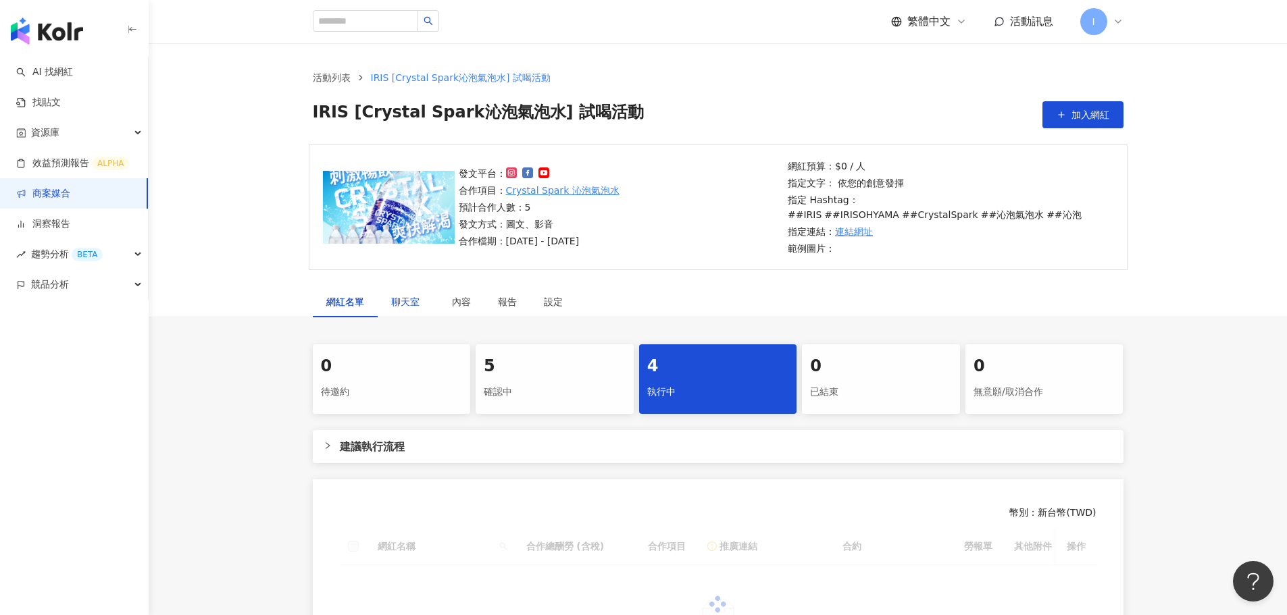
click at [404, 307] on span "聊天室" at bounding box center [408, 301] width 34 height 9
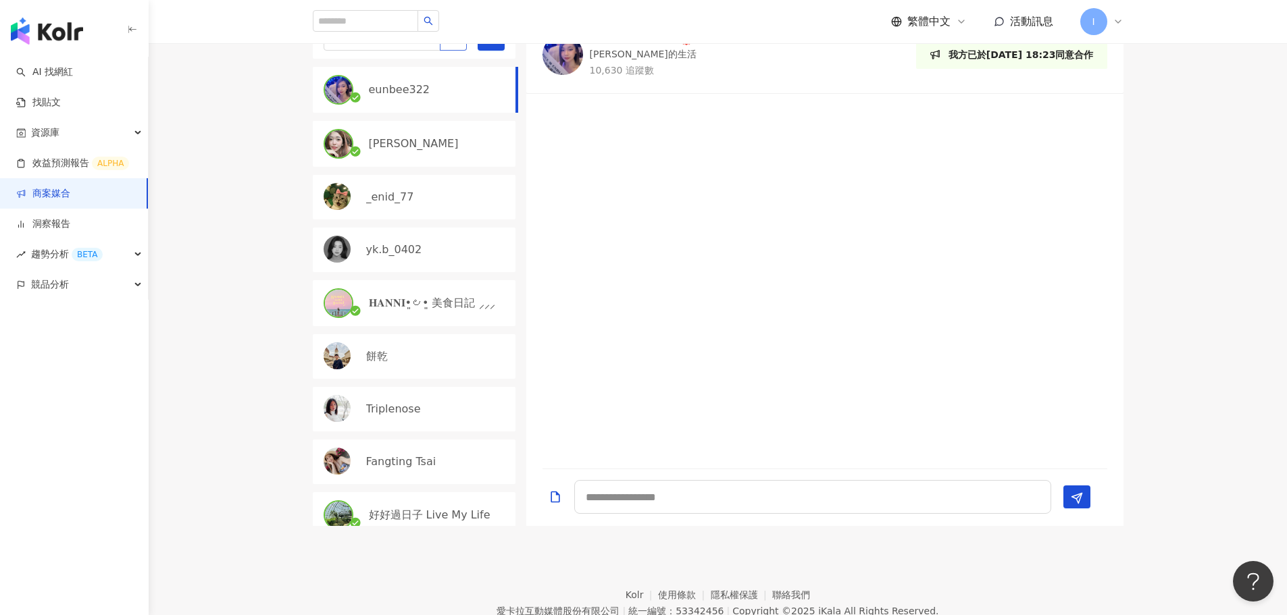
scroll to position [270, 0]
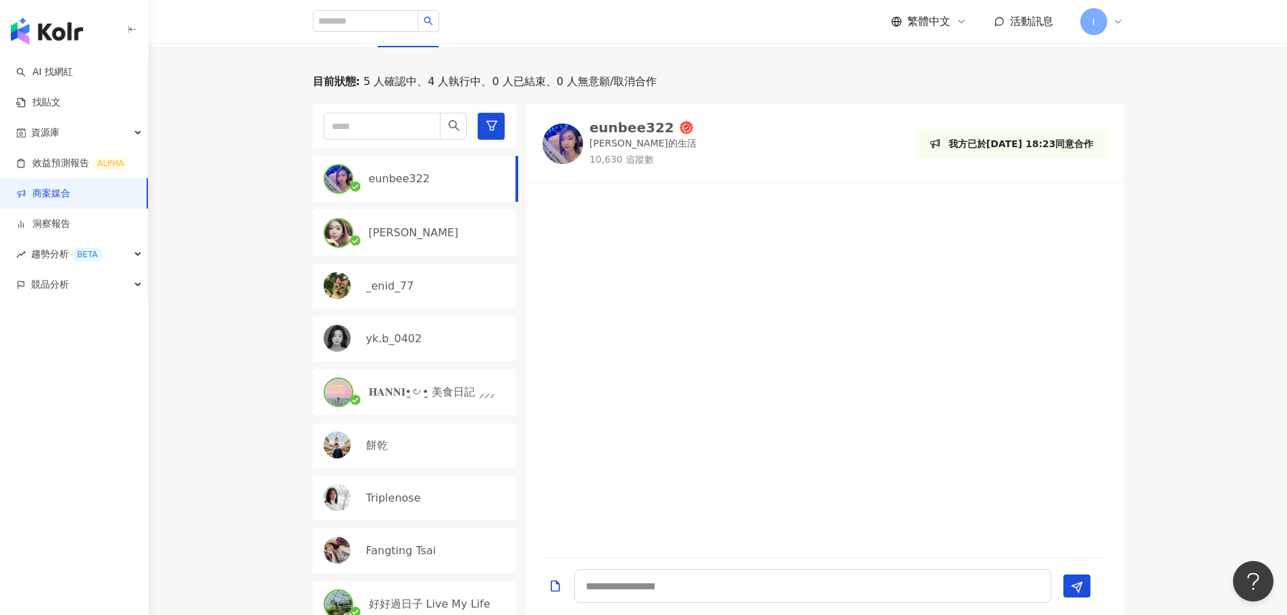
click at [423, 182] on p "eunbee322" at bounding box center [399, 179] width 61 height 15
click at [670, 591] on textarea at bounding box center [812, 587] width 477 height 34
paste textarea "**********"
type textarea "**********"
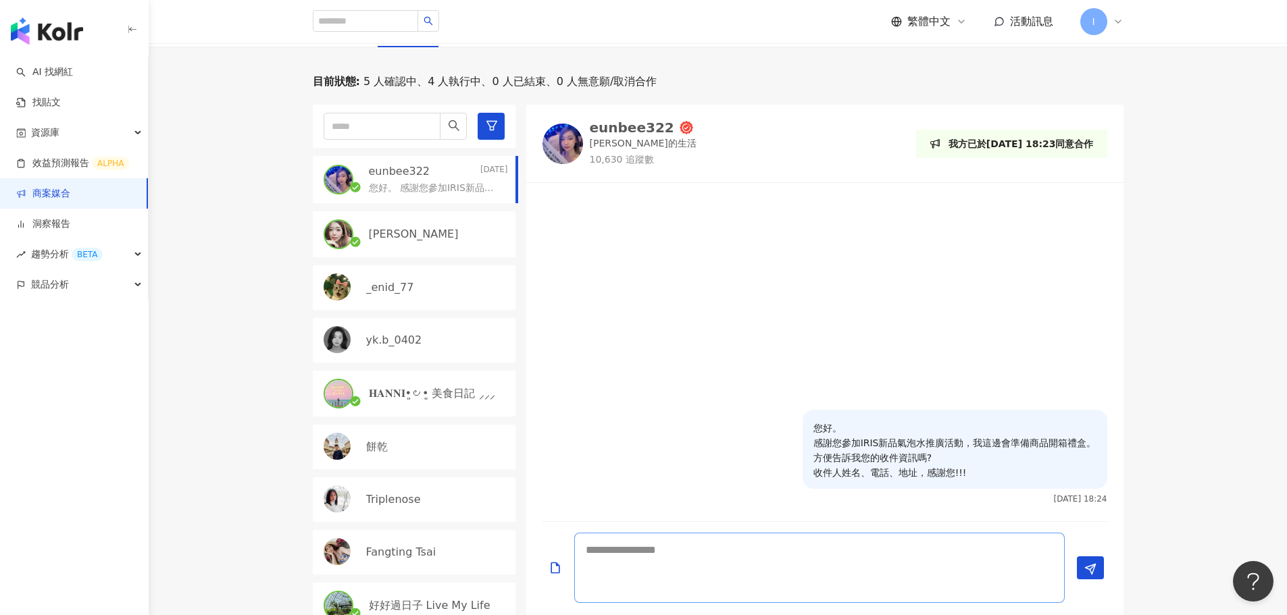
scroll to position [0, 0]
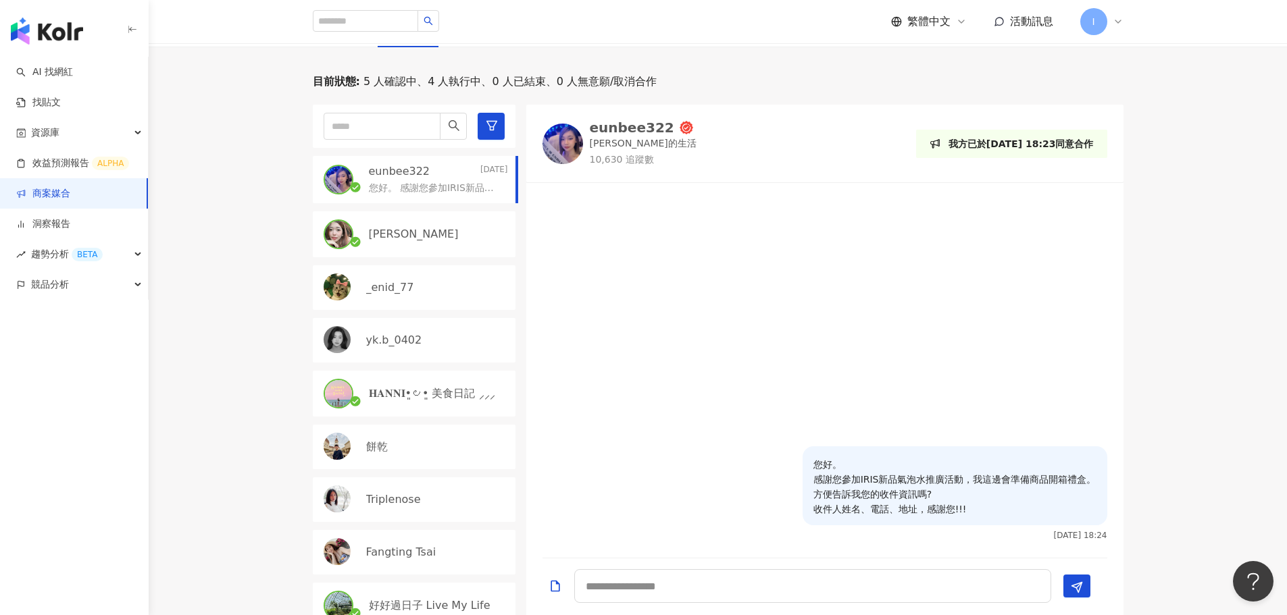
click at [433, 242] on div "小彤" at bounding box center [414, 234] width 203 height 46
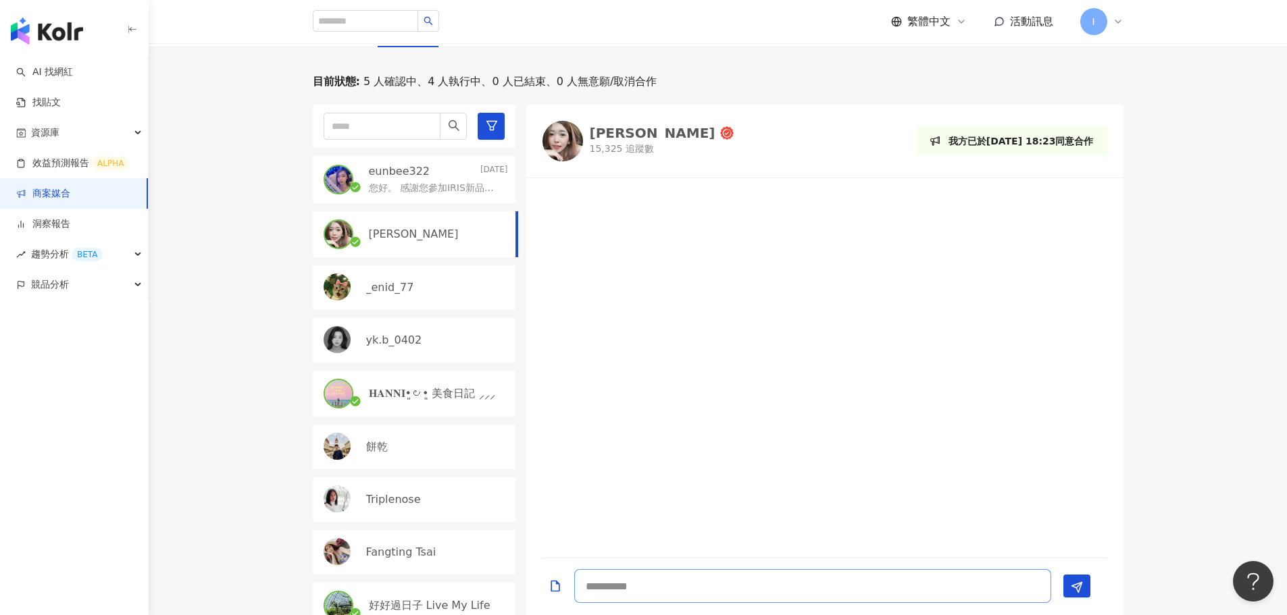
click at [649, 588] on textarea at bounding box center [812, 587] width 477 height 34
paste textarea "**********"
type textarea "**********"
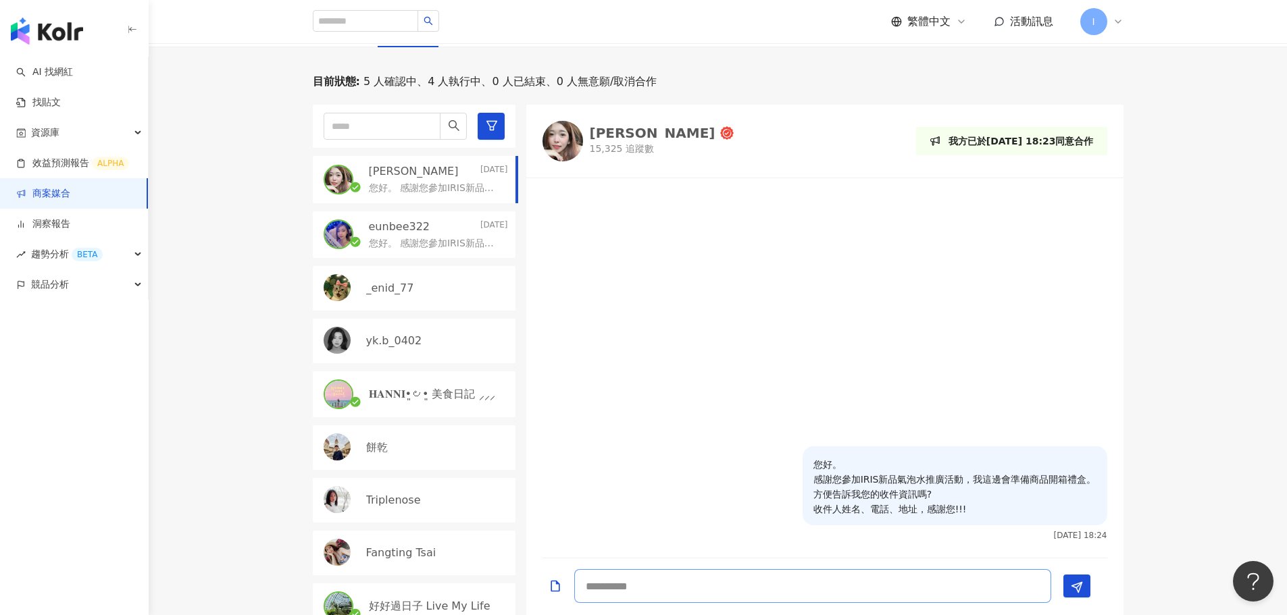
scroll to position [14, 0]
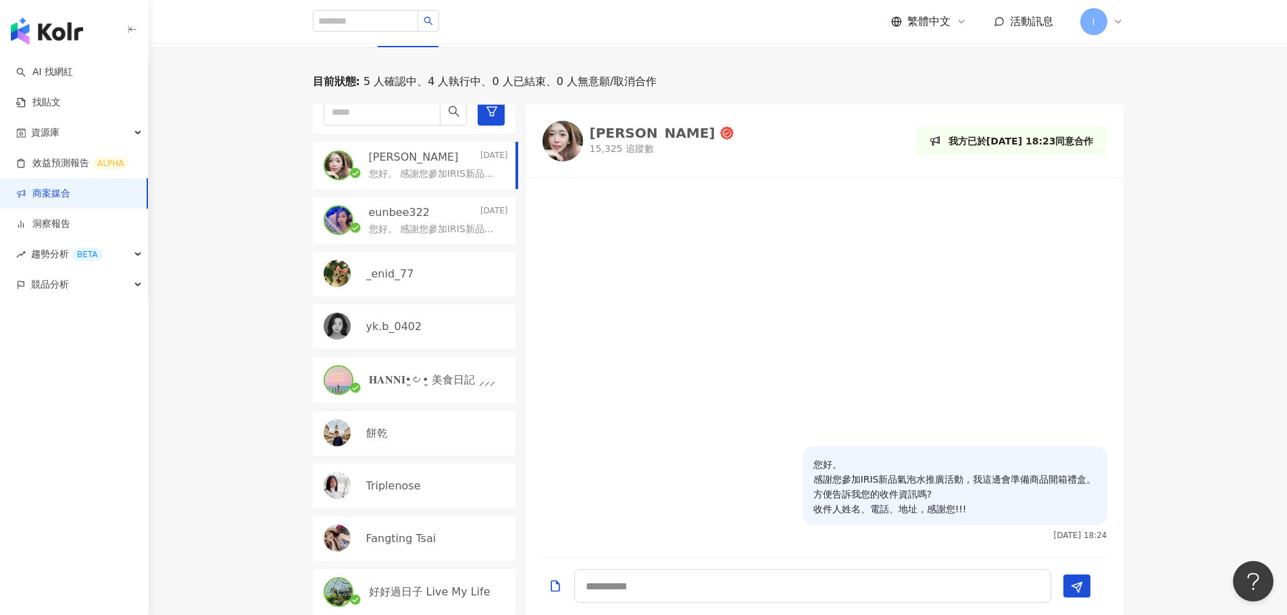
click at [436, 372] on div "𝐇𝐀𝐍𝐍𝐈•͈౿•͈ 美食日記 ⸝⸝⸝" at bounding box center [414, 380] width 203 height 46
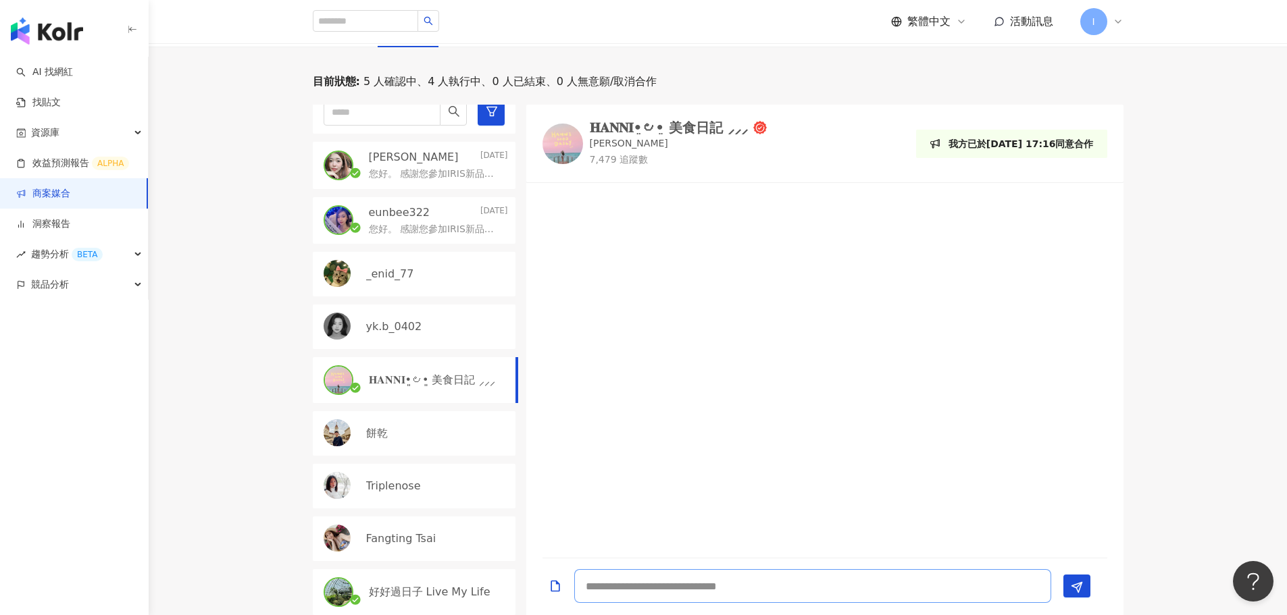
click at [622, 586] on textarea at bounding box center [812, 587] width 477 height 34
paste textarea "**********"
type textarea "**********"
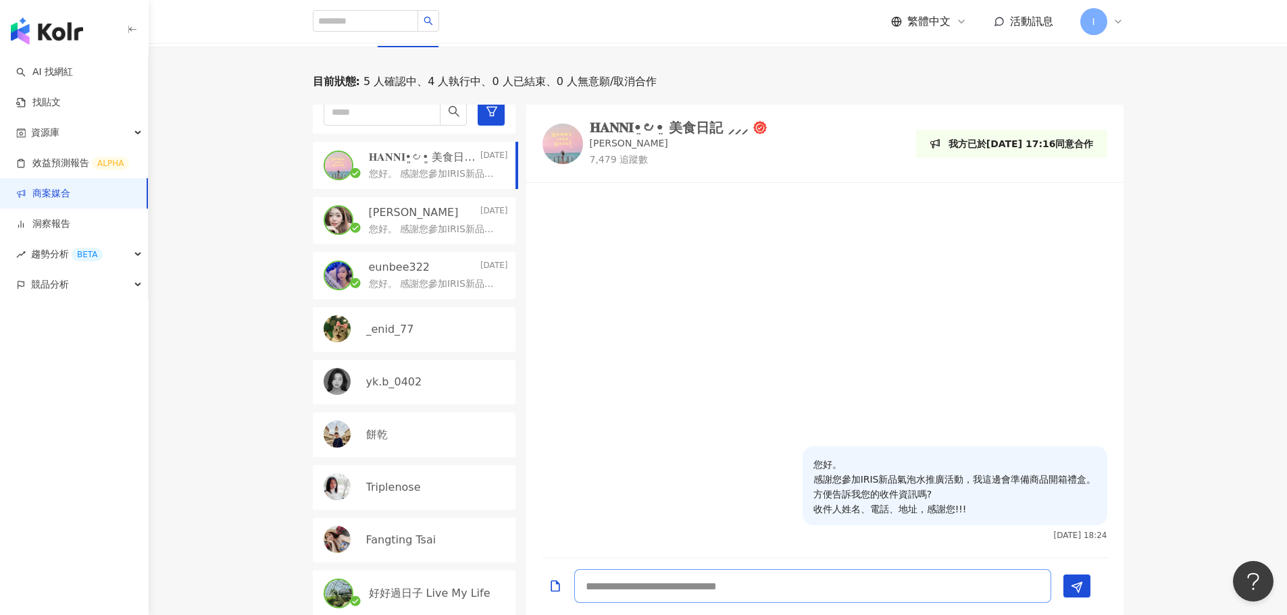
scroll to position [16, 0]
click at [420, 591] on p "好好過日子 Live My Life" at bounding box center [430, 592] width 122 height 15
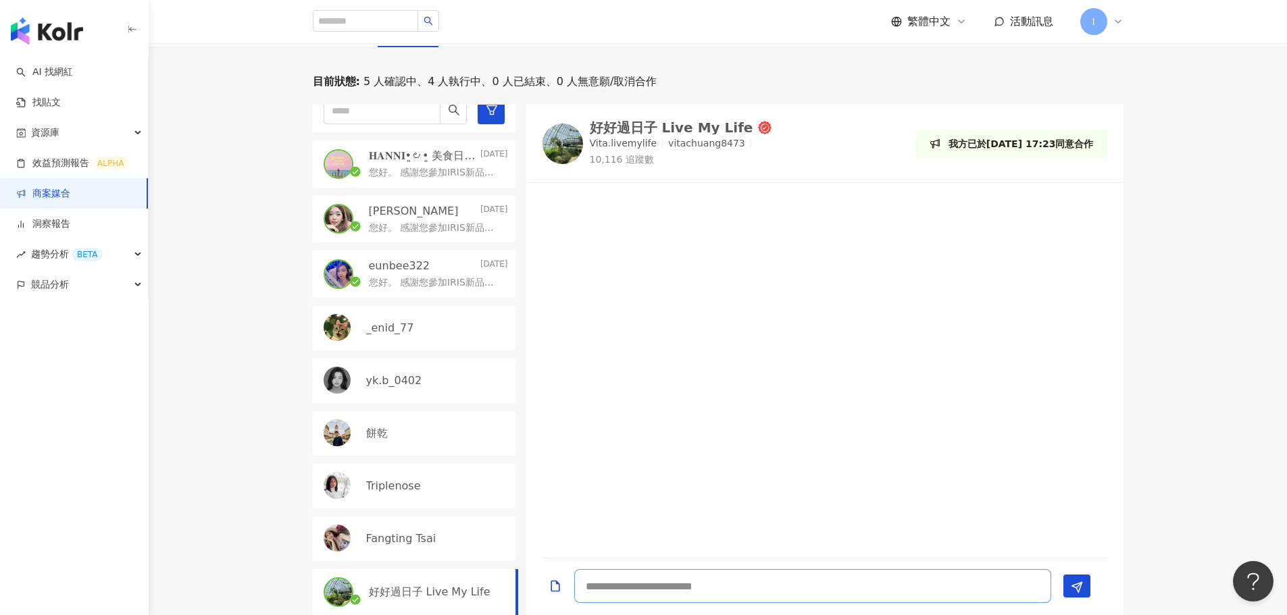
click at [662, 584] on textarea at bounding box center [812, 587] width 477 height 34
paste textarea "**********"
type textarea "**********"
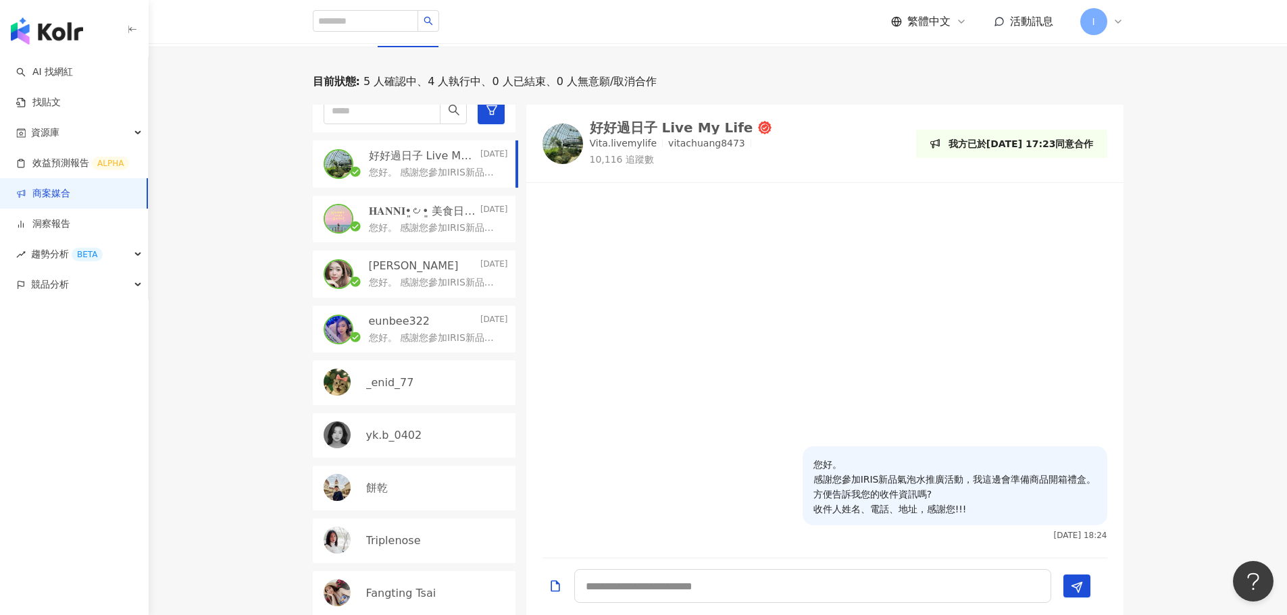
click at [218, 345] on div "目前狀態 : 5 人確認中、4 人執行中、0 人已結束、0 人無意願/取消合作 好好過日子 Live My Life Today 您好。 感謝您參加IRIS新…" at bounding box center [718, 344] width 1138 height 541
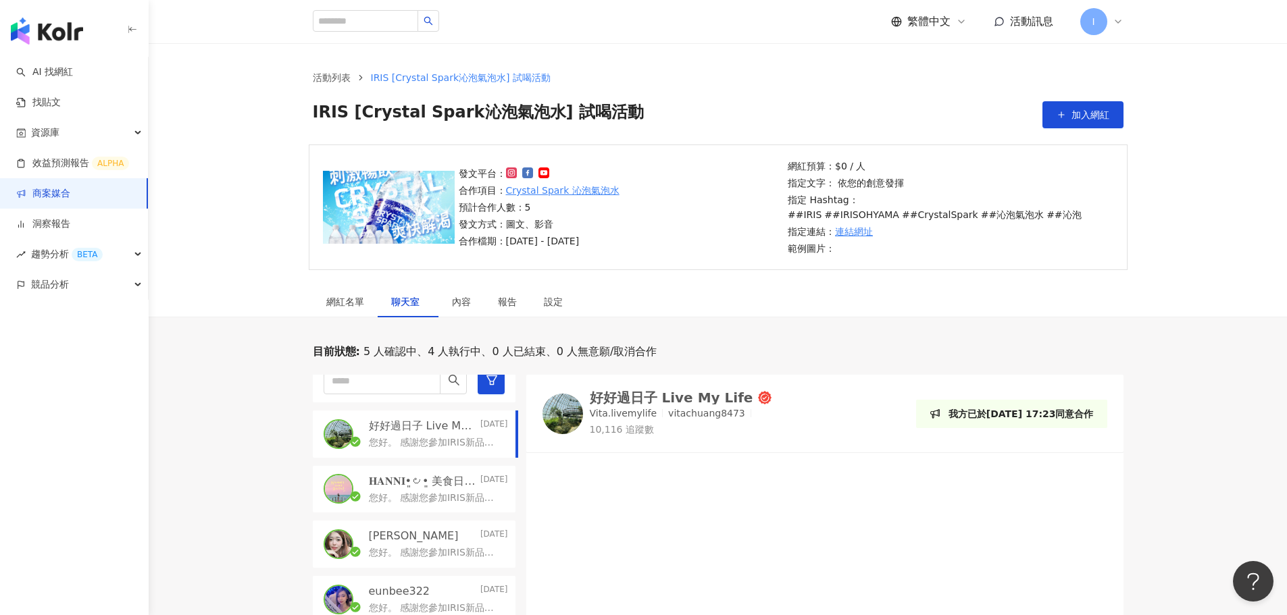
click at [45, 194] on link "商案媒合" at bounding box center [43, 194] width 54 height 14
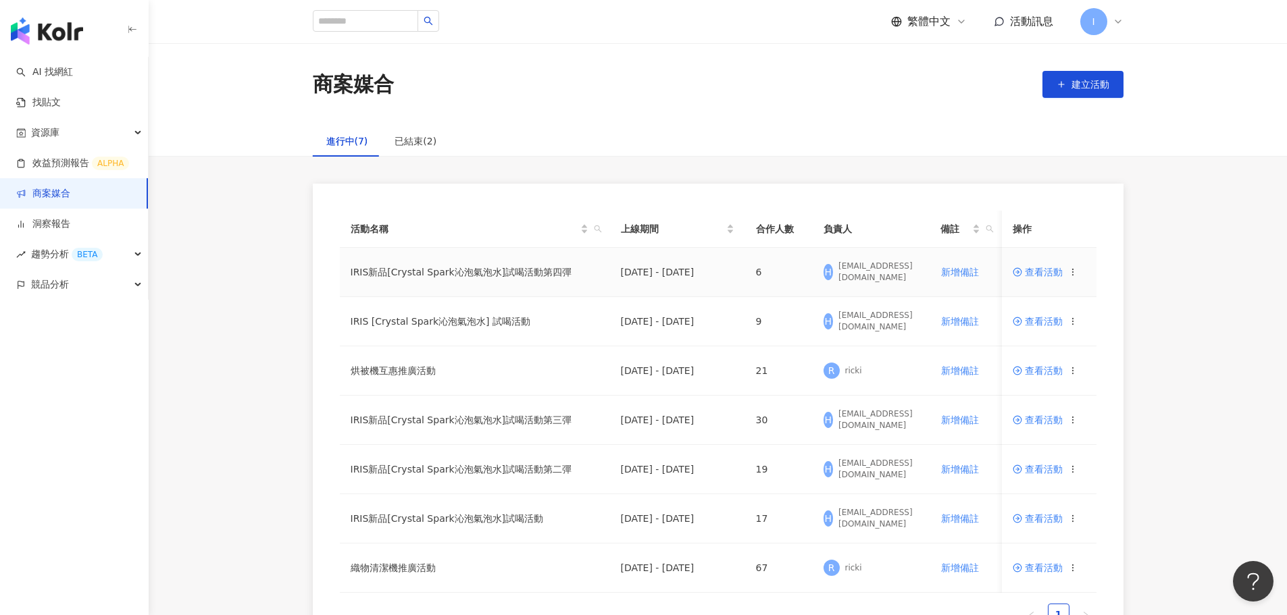
click at [1032, 273] on span "查看活動" at bounding box center [1038, 272] width 50 height 9
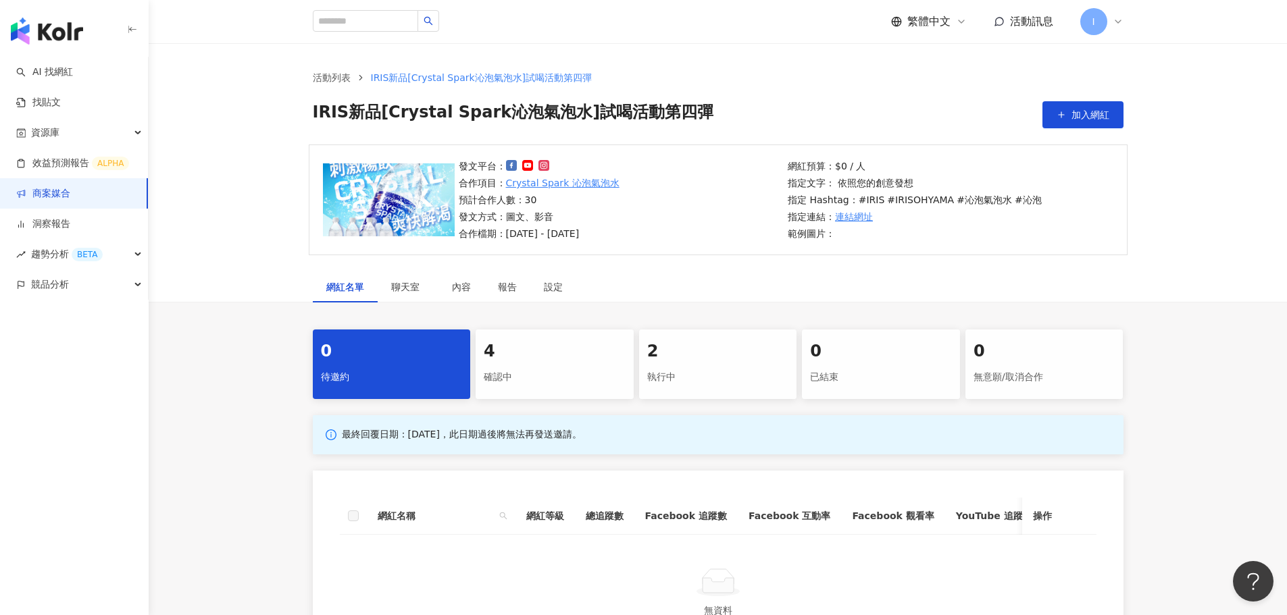
click at [509, 369] on div "確認中" at bounding box center [555, 377] width 142 height 23
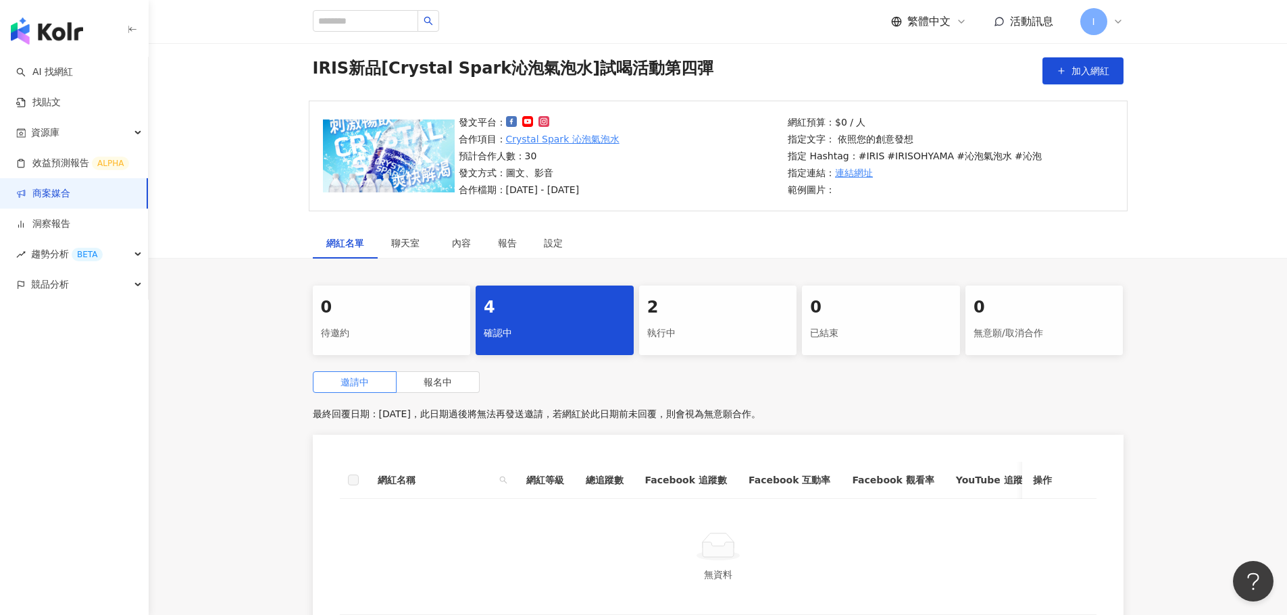
scroll to position [68, 0]
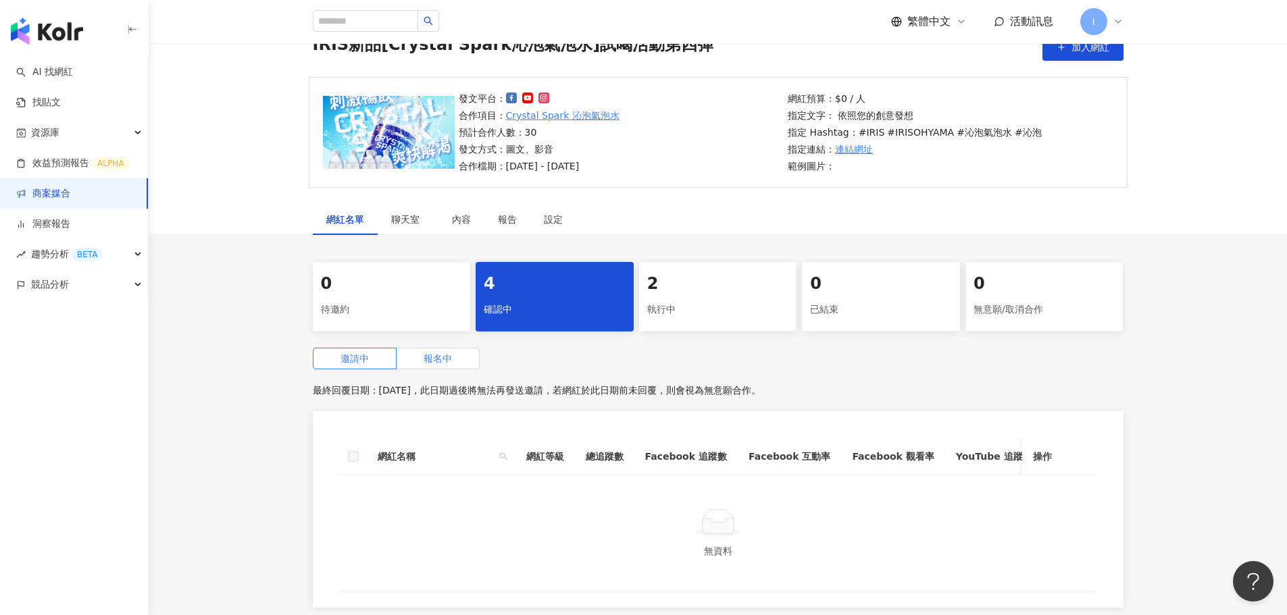
click at [422, 358] on label "報名中" at bounding box center [438, 359] width 83 height 22
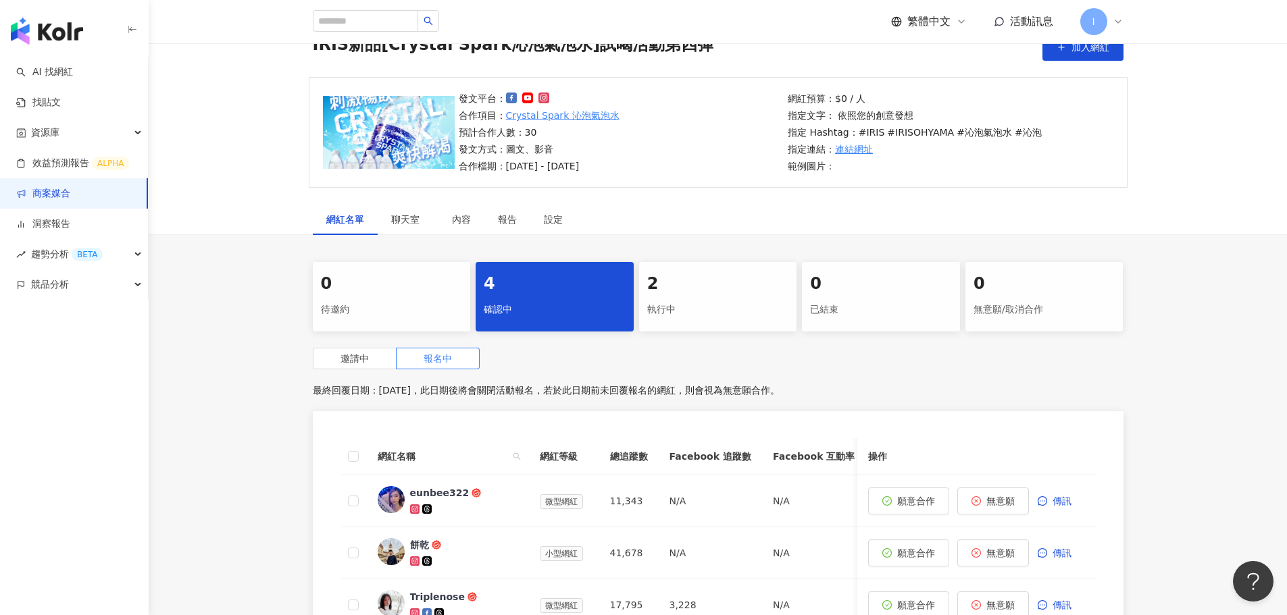
click at [707, 286] on div "2" at bounding box center [718, 284] width 142 height 23
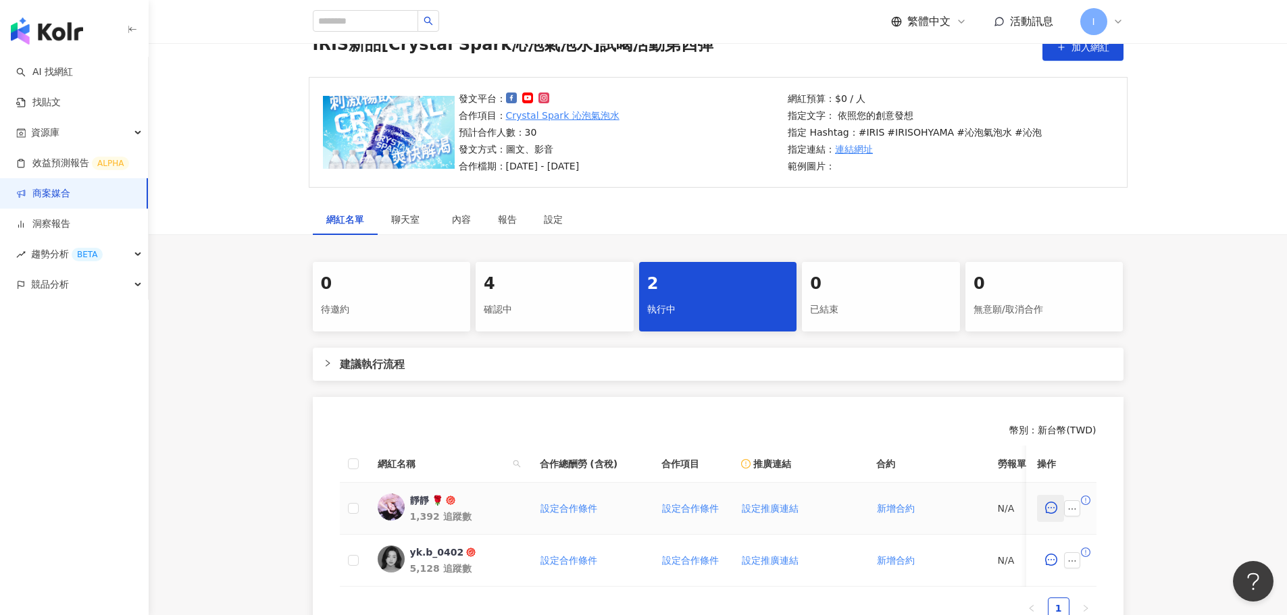
click at [1047, 509] on icon "message" at bounding box center [1051, 508] width 12 height 12
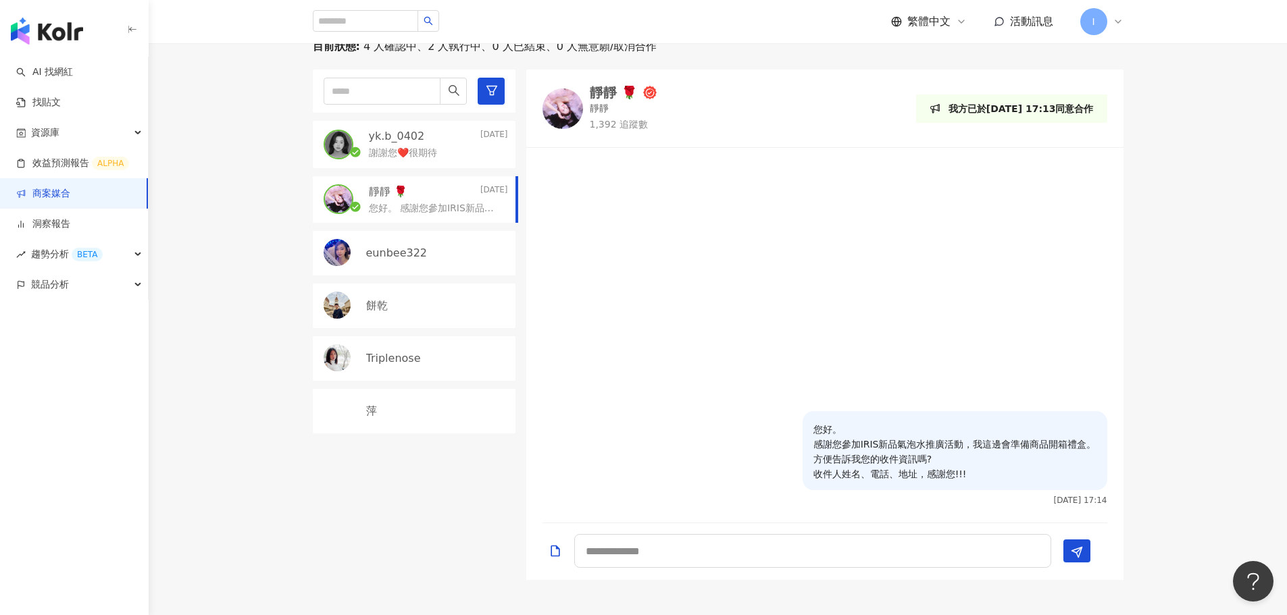
scroll to position [135, 0]
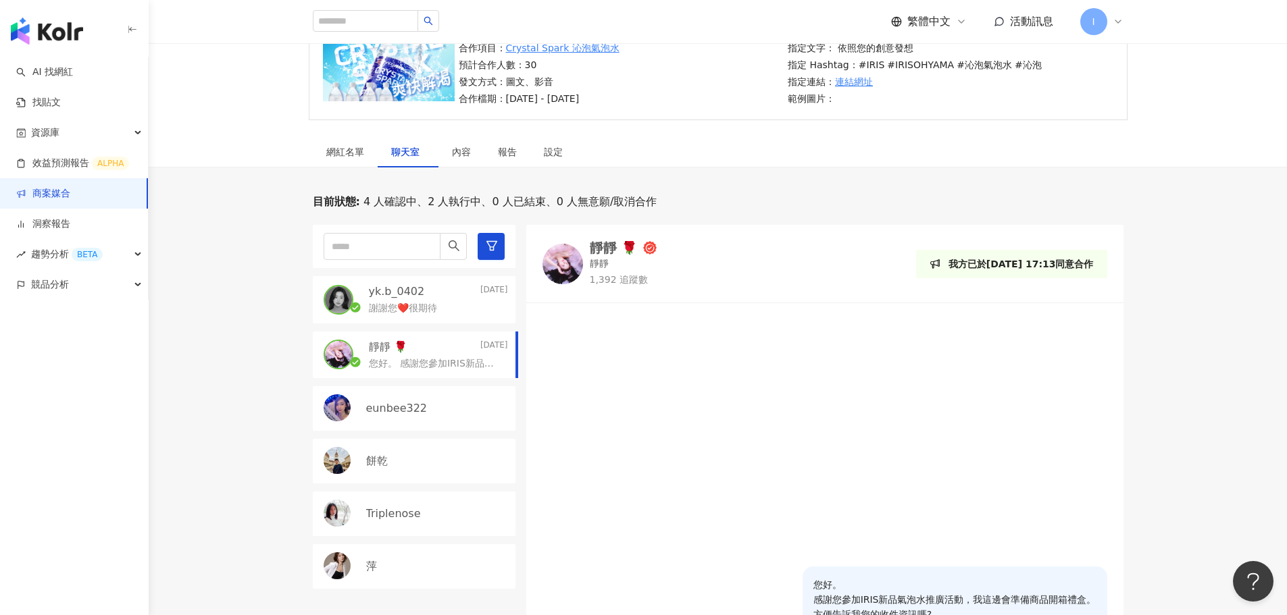
click at [441, 364] on p "您好。 感謝您參加IRIS新品氣泡水推廣活動，我這邊會準備商品開箱禮盒。 方便告訴我您的收件資訊嗎? 收件人姓名、電話、地址，感謝您!!!" at bounding box center [436, 364] width 134 height 14
click at [395, 309] on p "謝謝您❤️很期待" at bounding box center [403, 309] width 68 height 14
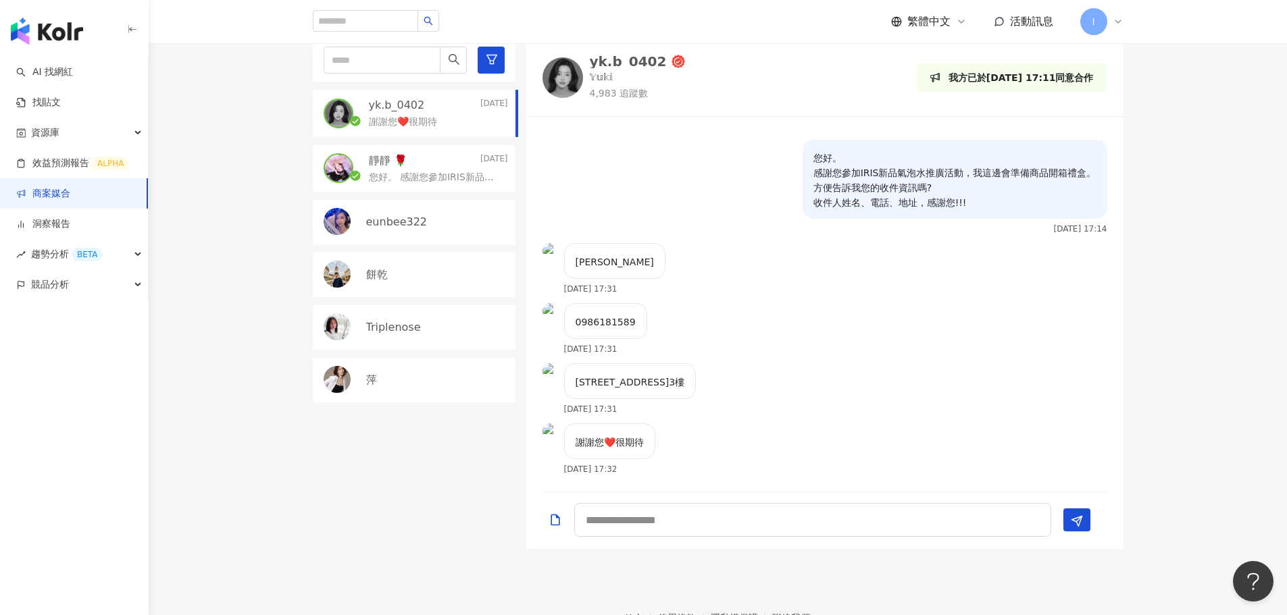
scroll to position [405, 0]
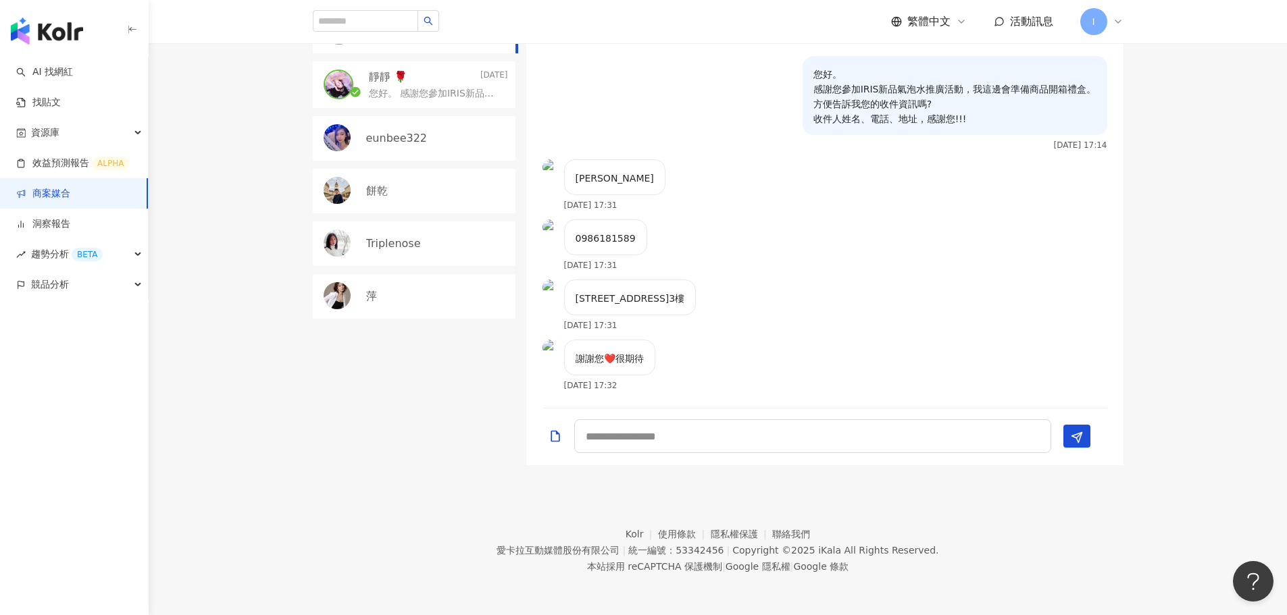
click at [403, 93] on p "您好。 感謝您參加IRIS新品氣泡水推廣活動，我這邊會準備商品開箱禮盒。 方便告訴我您的收件資訊嗎? 收件人姓名、電話、地址，感謝您!!!" at bounding box center [436, 94] width 134 height 14
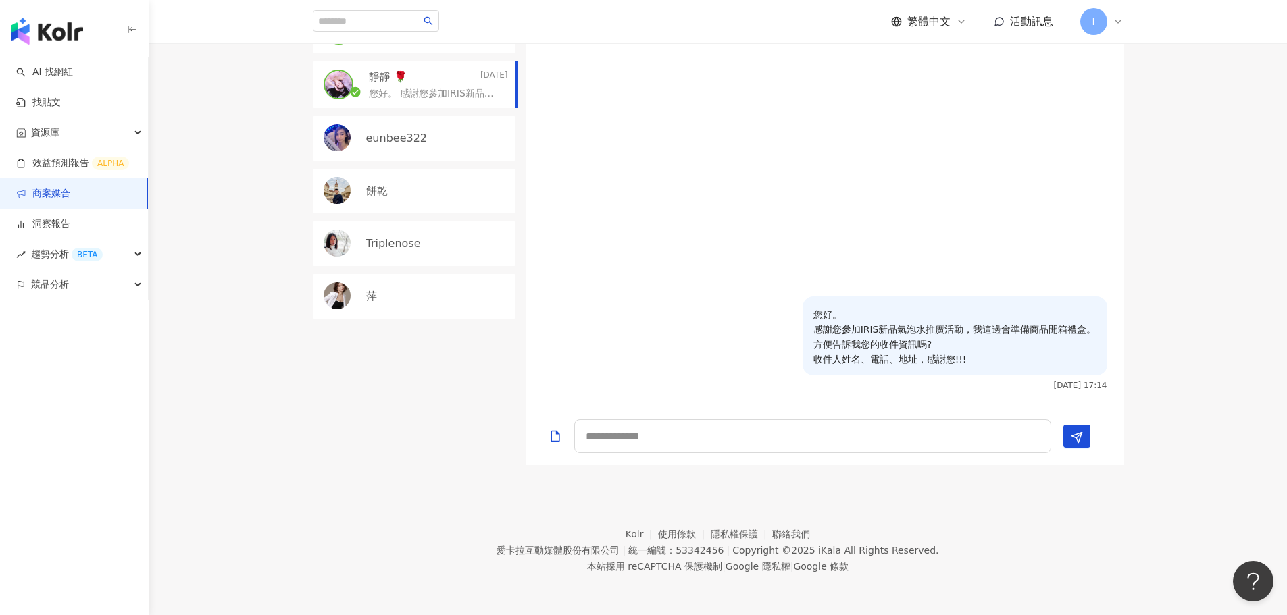
click at [1224, 351] on div "目前狀態 : 4 人確認中、2 人執行中、0 人已結束、0 人無意願/取消合作 yk.b_0402 2025/8/26 謝謝您❤️很期待 靜靜 🌹 2025/…" at bounding box center [718, 194] width 1138 height 541
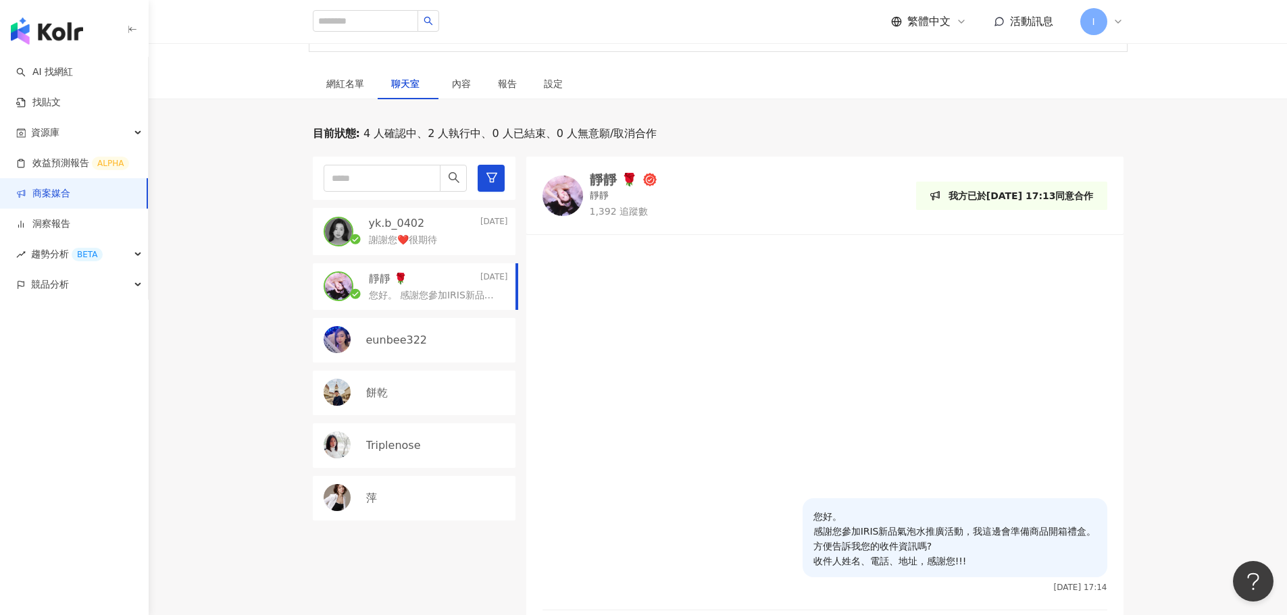
scroll to position [203, 0]
click at [382, 223] on p "yk.b_0402" at bounding box center [397, 224] width 56 height 15
